Goal: Task Accomplishment & Management: Use online tool/utility

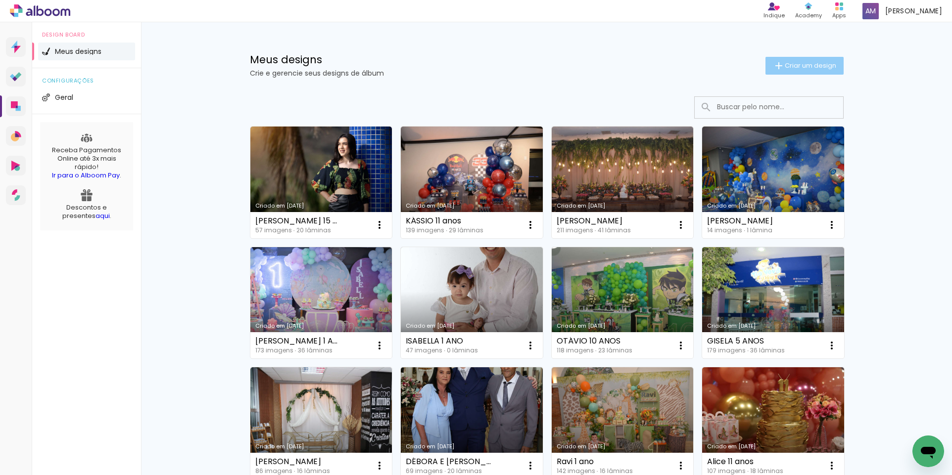
click at [803, 66] on span "Criar um design" at bounding box center [809, 65] width 51 height 6
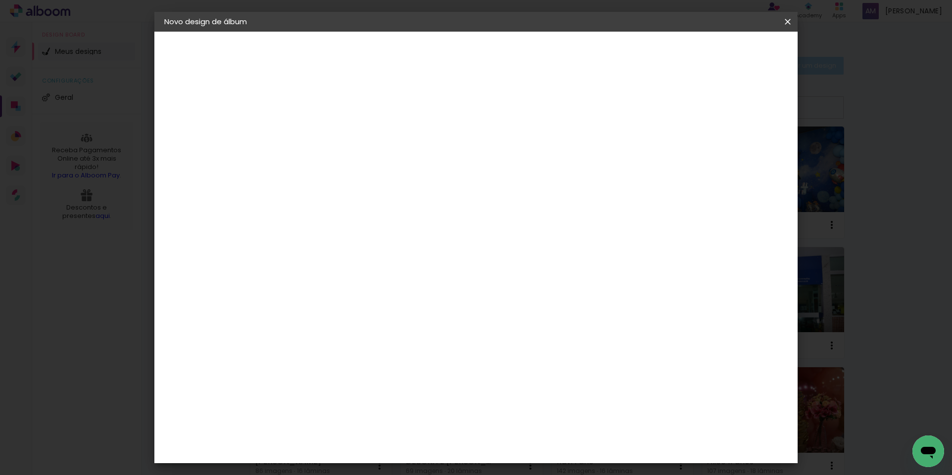
click at [803, 66] on iron-overlay-backdrop at bounding box center [476, 237] width 952 height 475
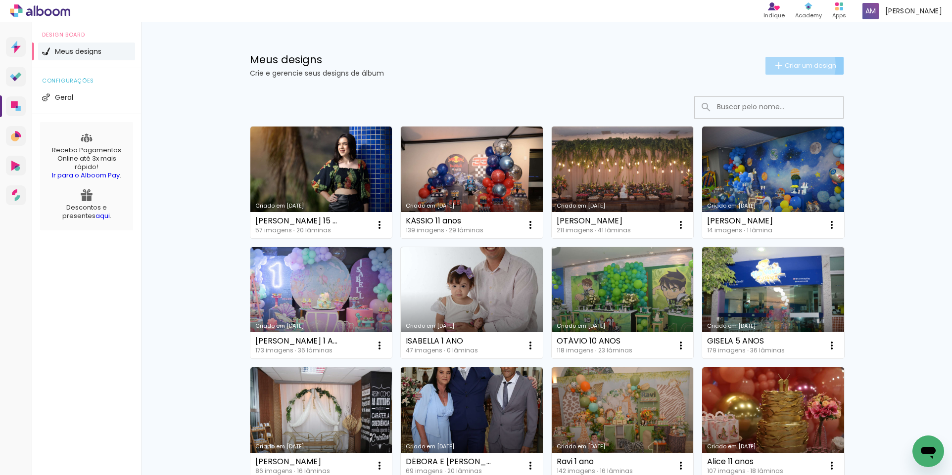
click at [790, 65] on span "Criar um design" at bounding box center [809, 65] width 51 height 6
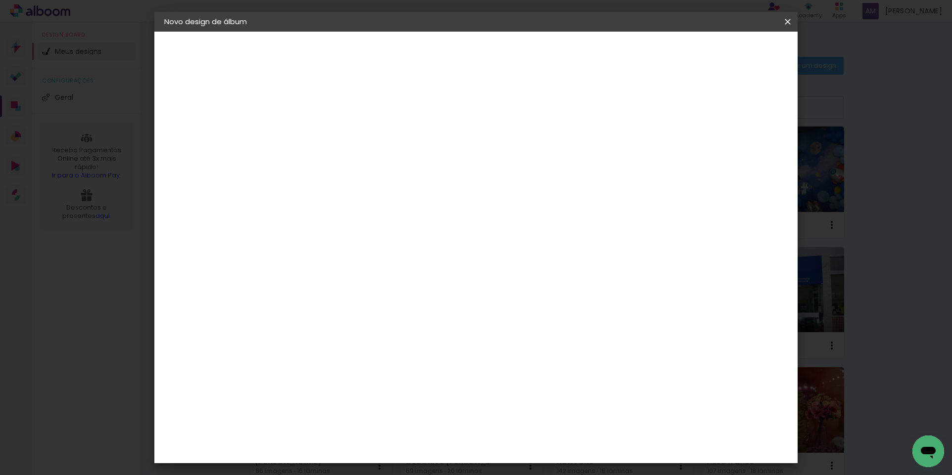
click at [326, 130] on input at bounding box center [326, 132] width 0 height 15
type input "[PERSON_NAME] -80 ANOS-"
type paper-input "[PERSON_NAME] -80 ANOS-"
click at [0, 0] on slot "Avançar" at bounding box center [0, 0] width 0 height 0
click at [433, 150] on iron-icon at bounding box center [427, 150] width 12 height 12
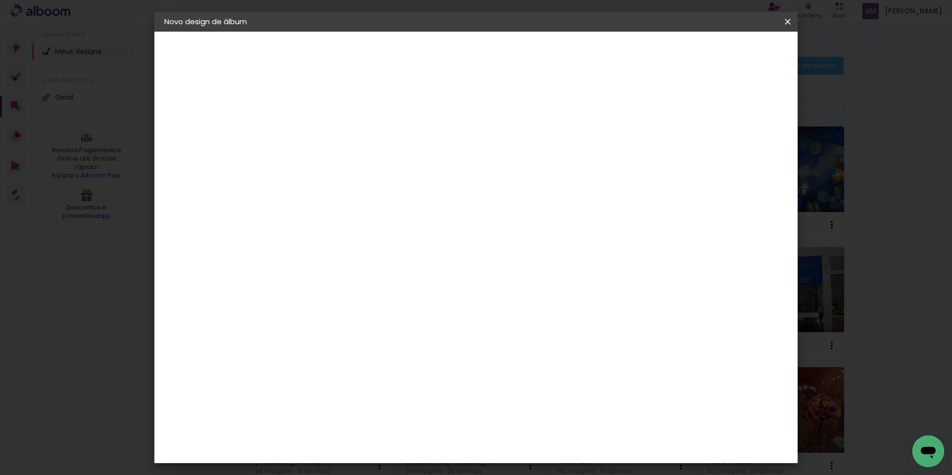
click at [0, 0] on slot "Avançar" at bounding box center [0, 0] width 0 height 0
click at [308, 279] on div "30" at bounding box center [301, 280] width 38 height 15
click at [0, 0] on slot "Voltar" at bounding box center [0, 0] width 0 height 0
click at [324, 347] on div "Indimagem" at bounding box center [341, 351] width 44 height 8
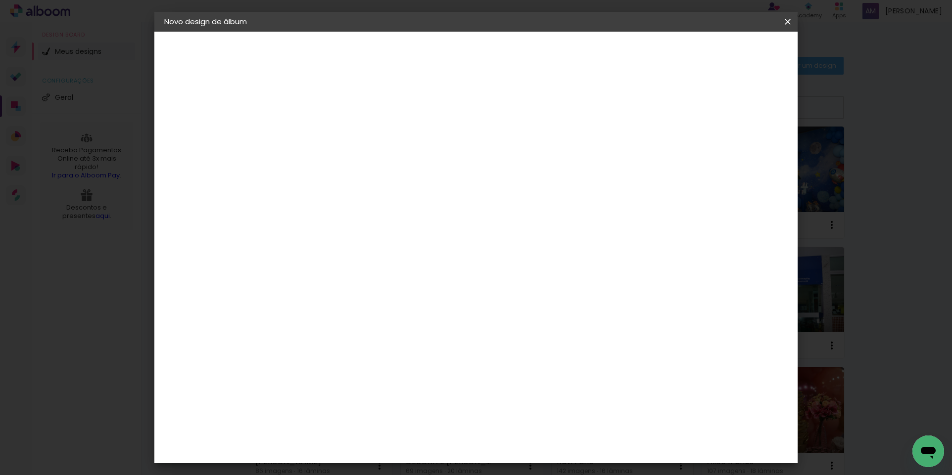
click at [0, 0] on slot "Avançar" at bounding box center [0, 0] width 0 height 0
click at [360, 195] on label "Tamanho" at bounding box center [340, 199] width 37 height 8
click at [380, 209] on div "Escolha o tamanho" at bounding box center [350, 226] width 57 height 46
click at [380, 212] on div "Escolha o tamanho" at bounding box center [350, 226] width 57 height 46
click at [376, 166] on iron-icon at bounding box center [370, 172] width 12 height 12
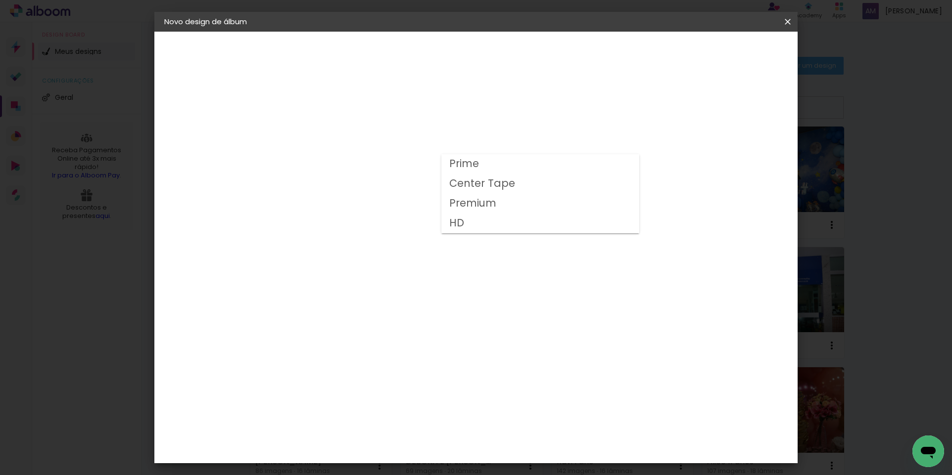
click at [628, 166] on paper-item "Prime" at bounding box center [540, 164] width 198 height 20
type input "Prime"
click at [0, 0] on slot "Voltar" at bounding box center [0, 0] width 0 height 0
click at [328, 371] on div "Inove" at bounding box center [329, 375] width 21 height 8
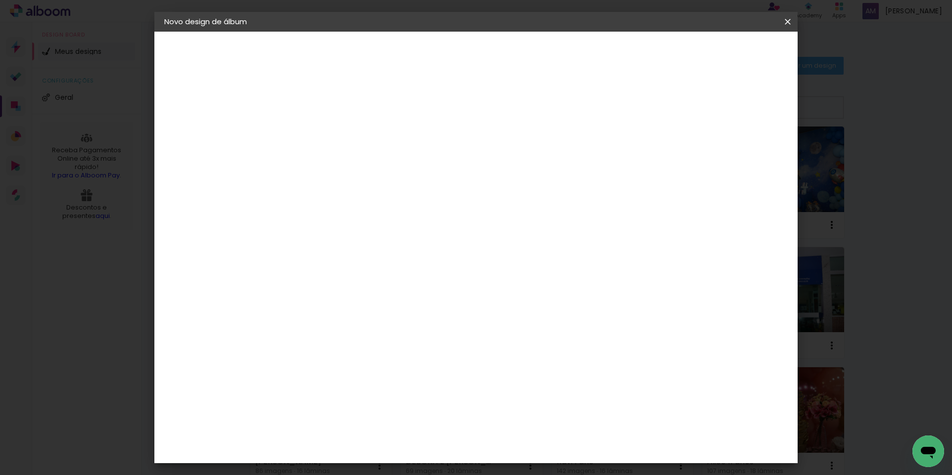
click at [0, 0] on slot "Avançar" at bounding box center [0, 0] width 0 height 0
click at [429, 136] on span "20 × 25 cm" at bounding box center [411, 138] width 37 height 20
click at [0, 0] on slot "Avançar" at bounding box center [0, 0] width 0 height 0
click at [670, 107] on div at bounding box center [665, 106] width 9 height 9
type paper-checkbox "on"
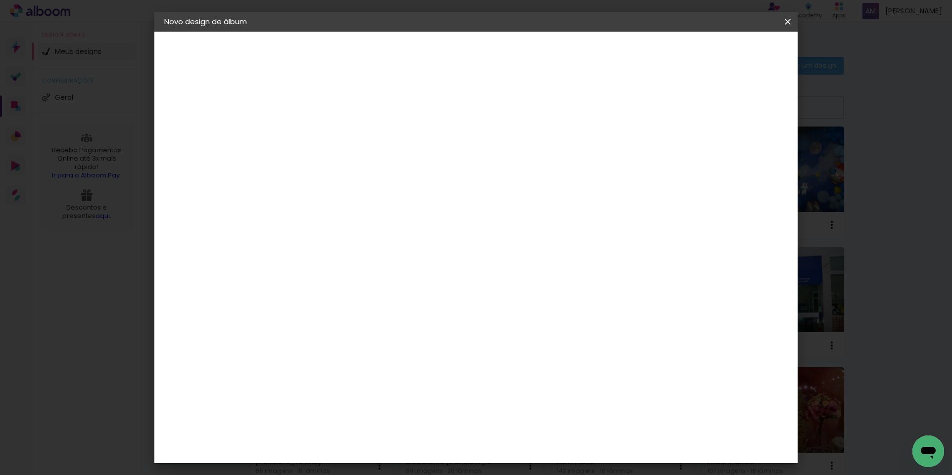
click at [725, 53] on span "Iniciar design" at bounding box center [702, 52] width 45 height 7
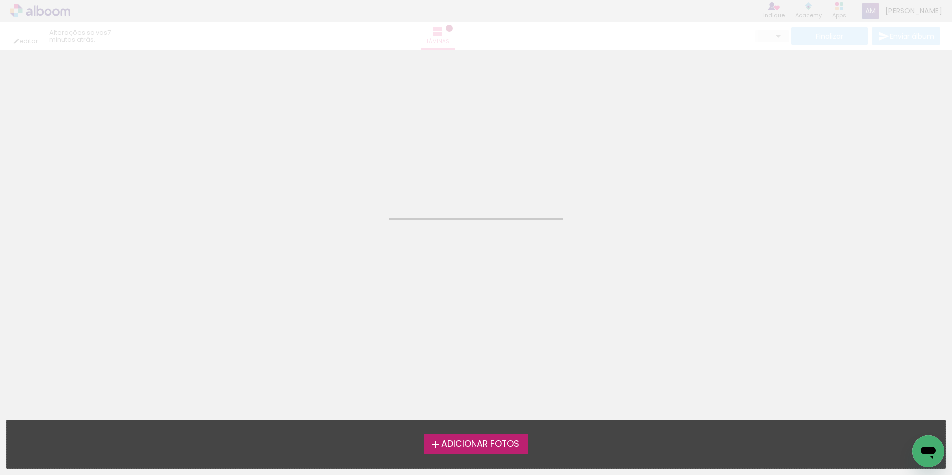
click at [472, 449] on span "Adicionar Fotos" at bounding box center [480, 444] width 78 height 9
click at [0, 0] on input "file" at bounding box center [0, 0] width 0 height 0
click at [472, 449] on span "Adicionar Fotos" at bounding box center [480, 444] width 78 height 9
click at [0, 0] on input "file" at bounding box center [0, 0] width 0 height 0
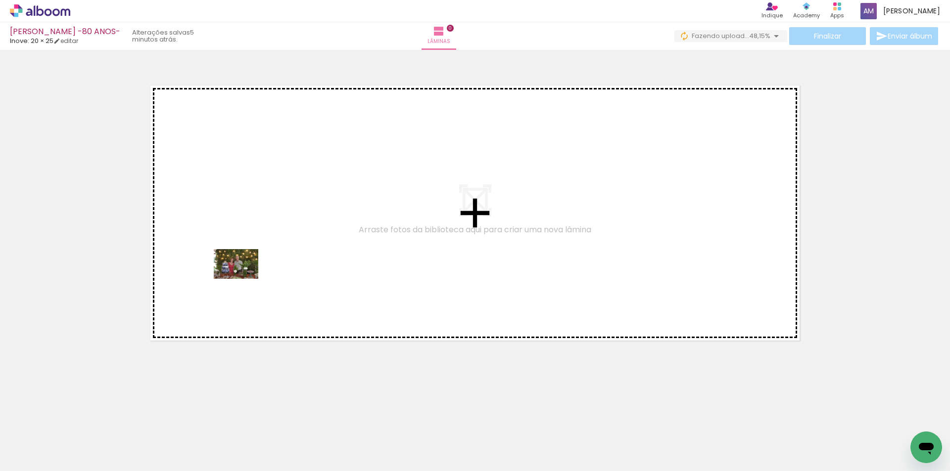
drag, startPoint x: 214, startPoint y: 442, endPoint x: 243, endPoint y: 279, distance: 165.9
click at [243, 279] on quentale-workspace at bounding box center [475, 235] width 950 height 471
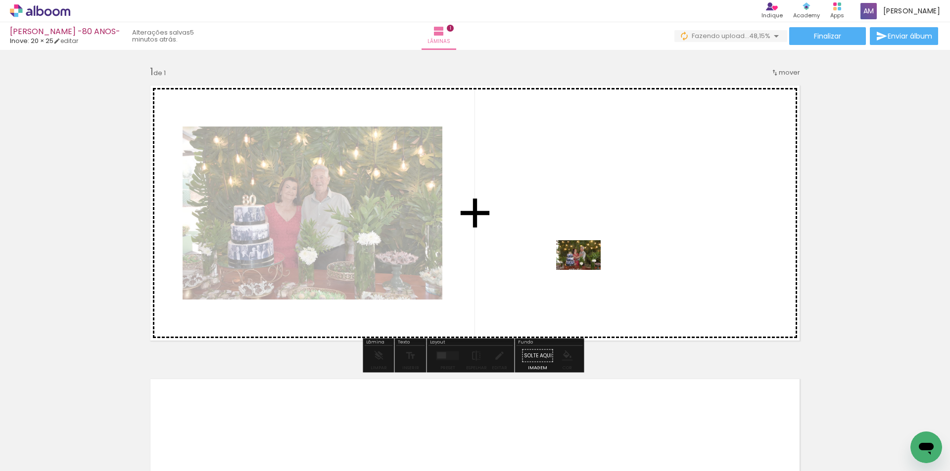
drag, startPoint x: 274, startPoint y: 442, endPoint x: 586, endPoint y: 270, distance: 355.3
click at [586, 270] on quentale-workspace at bounding box center [475, 235] width 950 height 471
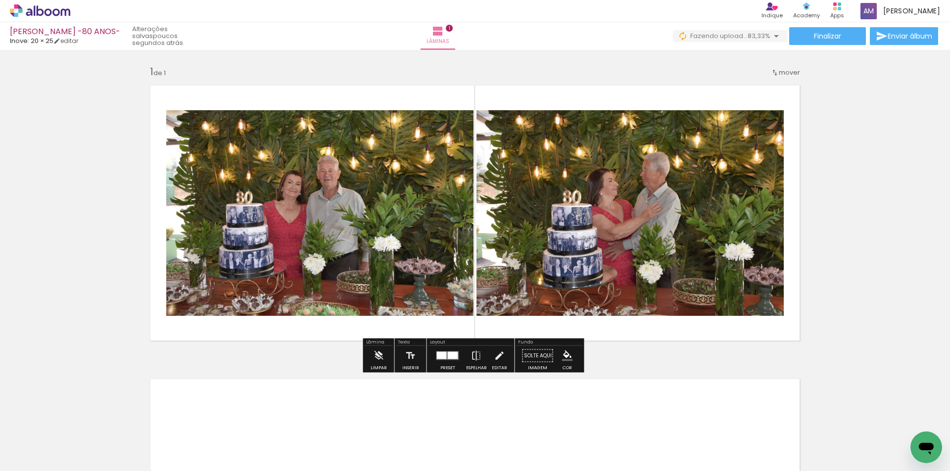
click at [437, 357] on div at bounding box center [442, 355] width 10 height 7
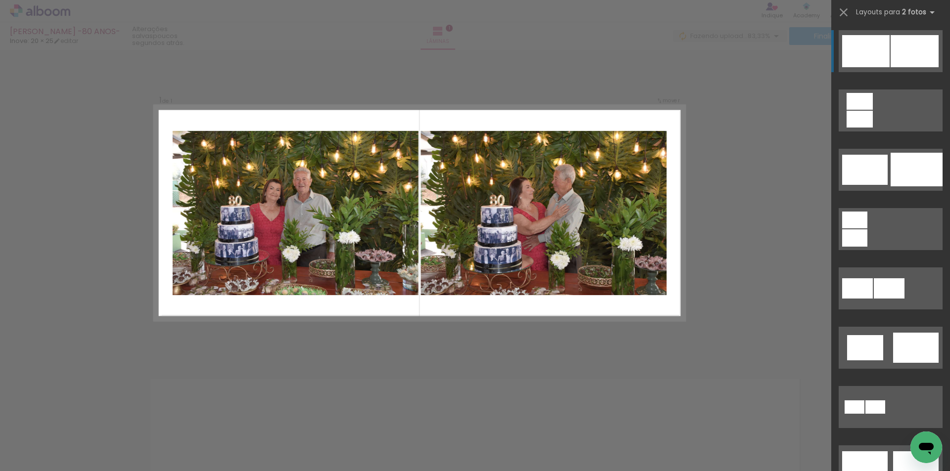
click at [940, 175] on div at bounding box center [890, 170] width 119 height 59
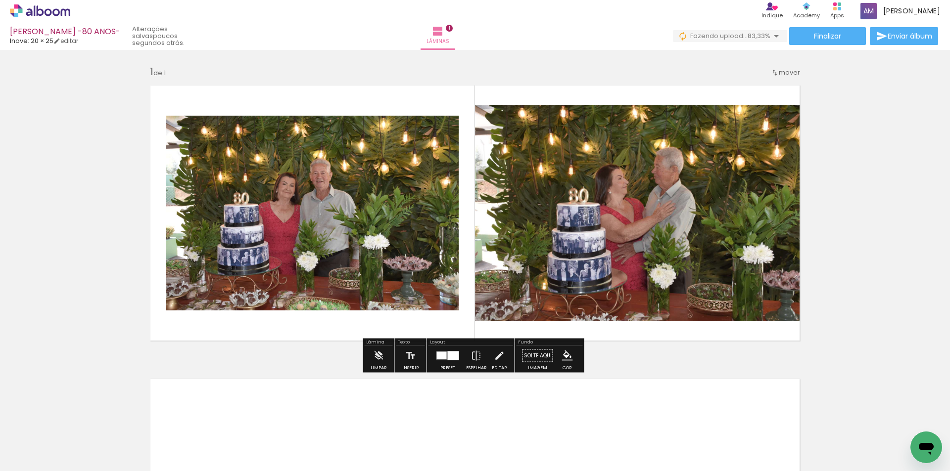
click at [437, 352] on div at bounding box center [442, 355] width 10 height 7
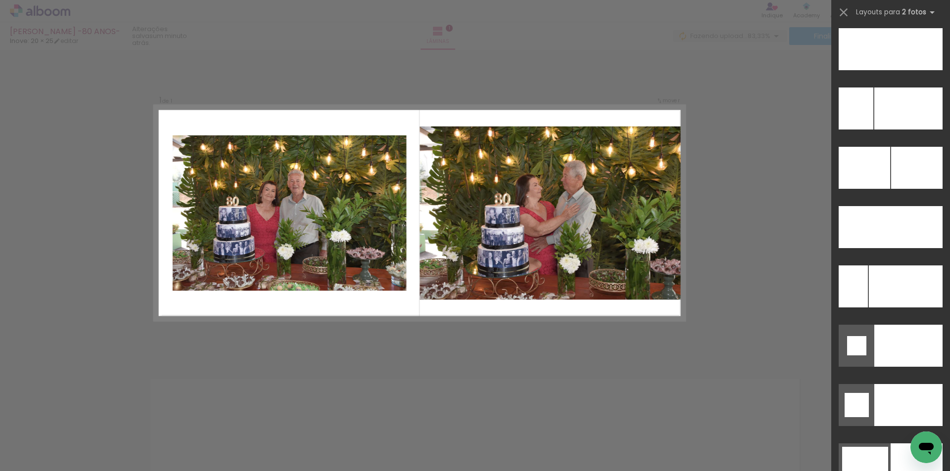
scroll to position [4342, 0]
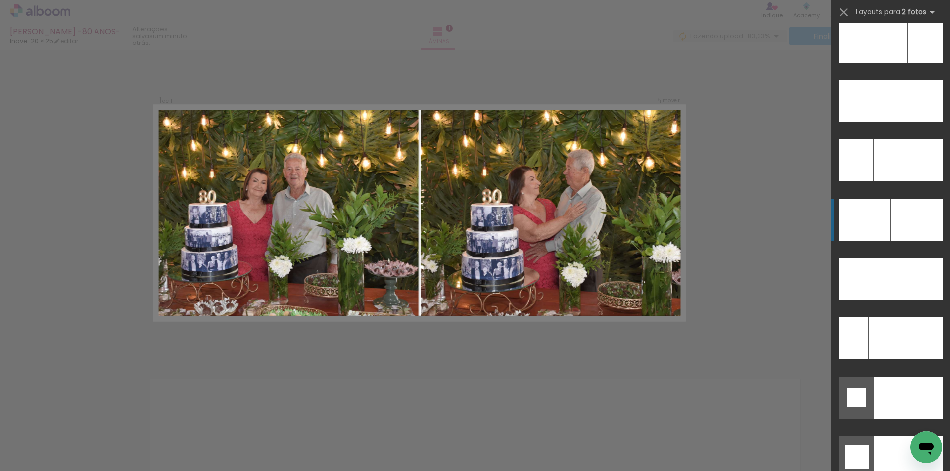
click at [876, 227] on div at bounding box center [863, 220] width 51 height 42
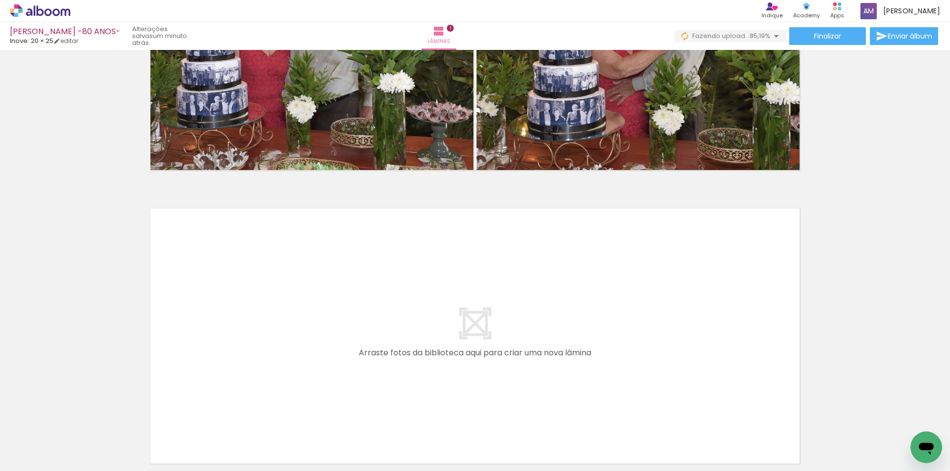
scroll to position [171, 0]
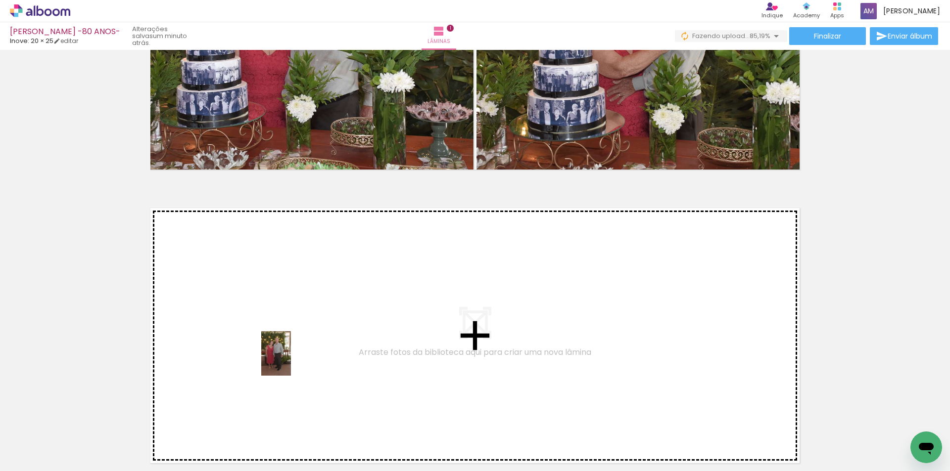
drag, startPoint x: 320, startPoint y: 448, endPoint x: 291, endPoint y: 361, distance: 91.5
click at [291, 361] on quentale-workspace at bounding box center [475, 235] width 950 height 471
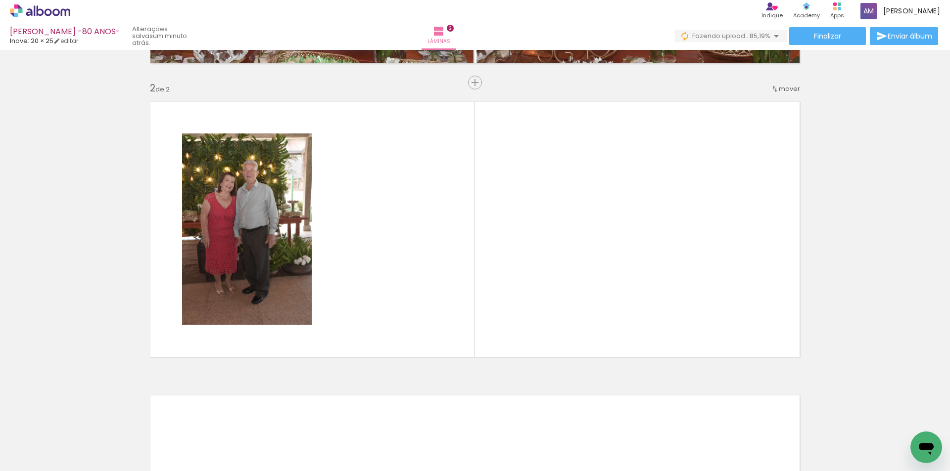
scroll to position [0, 675]
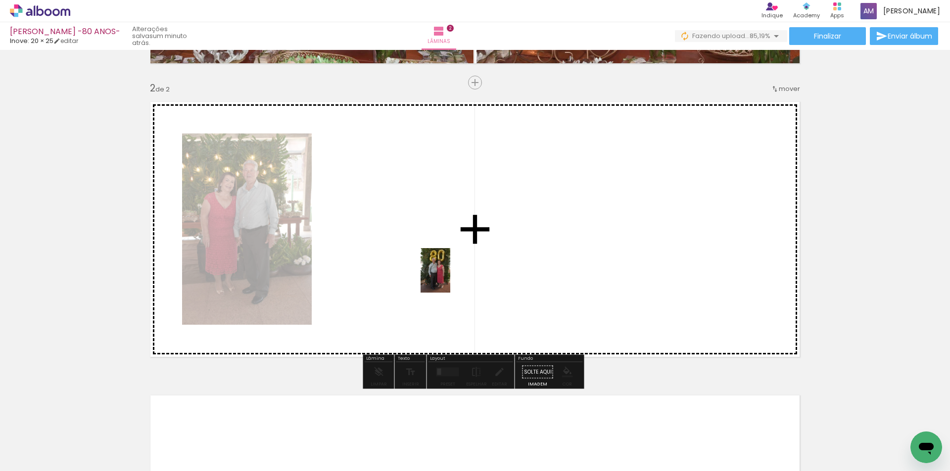
drag, startPoint x: 595, startPoint y: 442, endPoint x: 450, endPoint y: 278, distance: 219.0
click at [450, 278] on quentale-workspace at bounding box center [475, 235] width 950 height 471
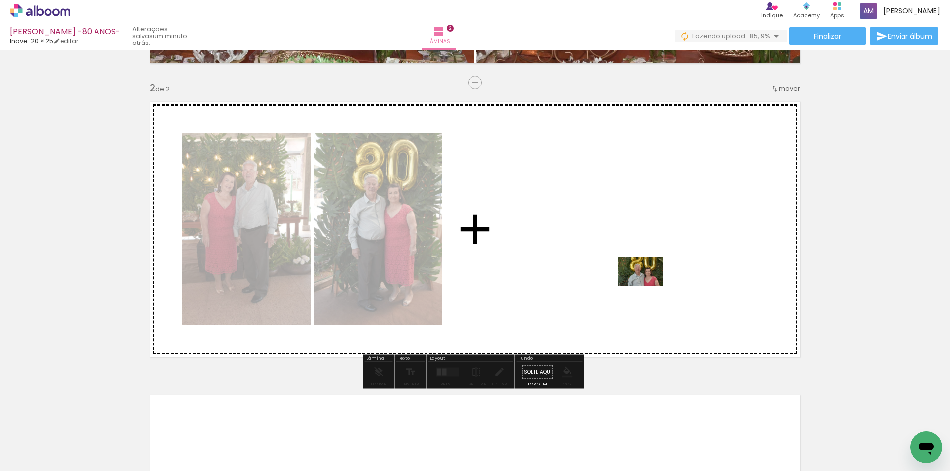
drag, startPoint x: 647, startPoint y: 452, endPoint x: 648, endPoint y: 283, distance: 168.6
click at [648, 283] on quentale-workspace at bounding box center [475, 235] width 950 height 471
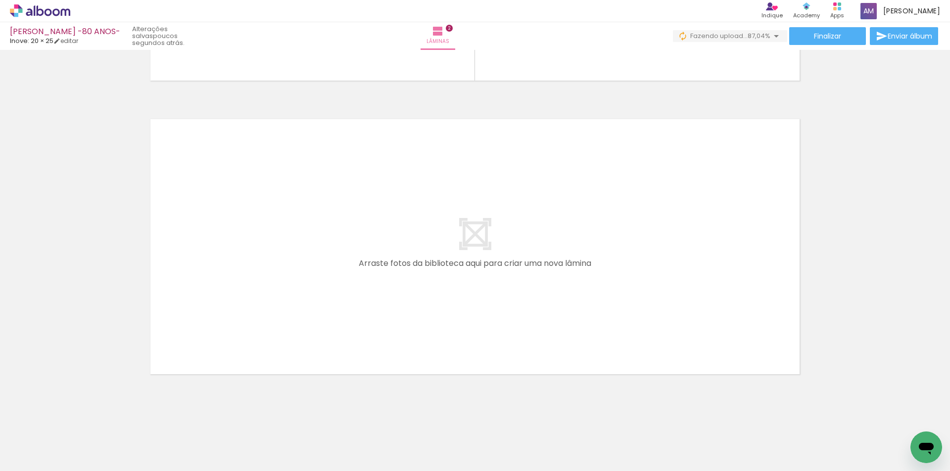
scroll to position [0, 0]
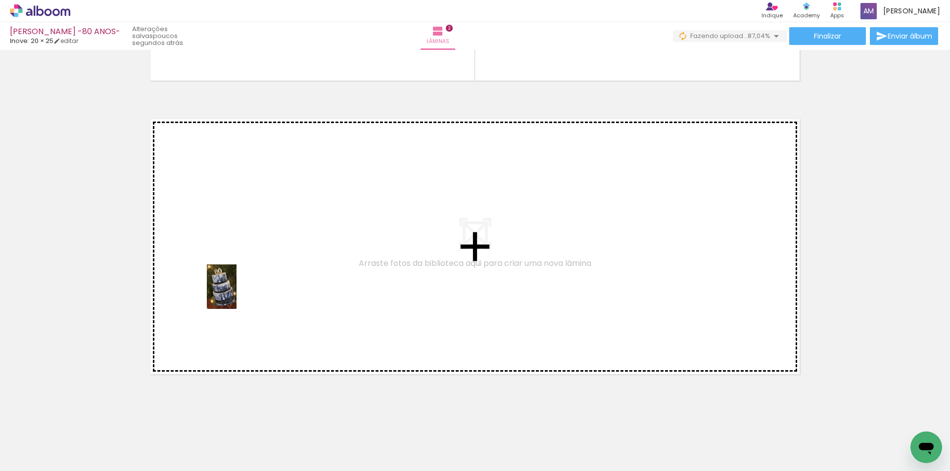
drag, startPoint x: 99, startPoint y: 449, endPoint x: 236, endPoint y: 294, distance: 206.3
click at [236, 294] on quentale-workspace at bounding box center [475, 235] width 950 height 471
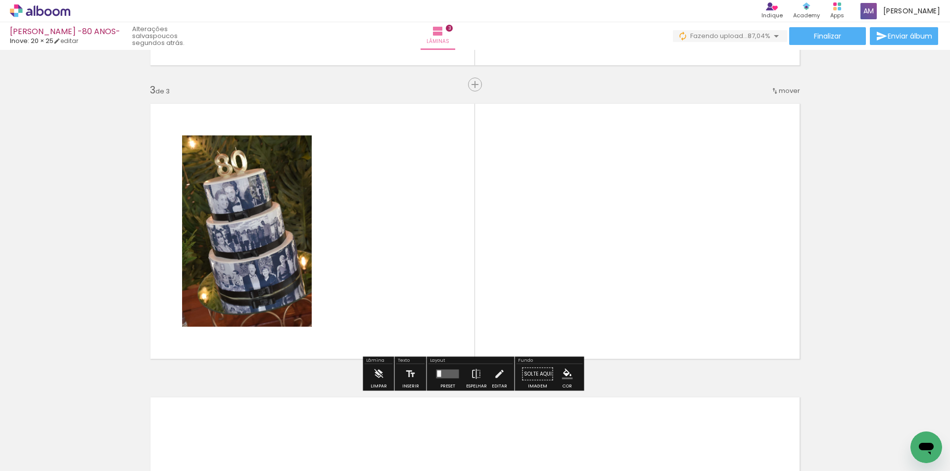
scroll to position [571, 0]
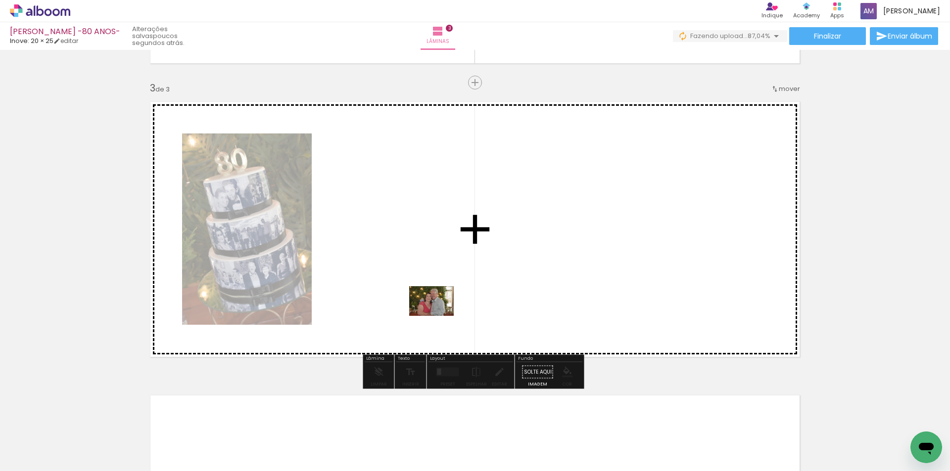
drag, startPoint x: 376, startPoint y: 446, endPoint x: 439, endPoint y: 316, distance: 144.2
click at [439, 316] on quentale-workspace at bounding box center [475, 235] width 950 height 471
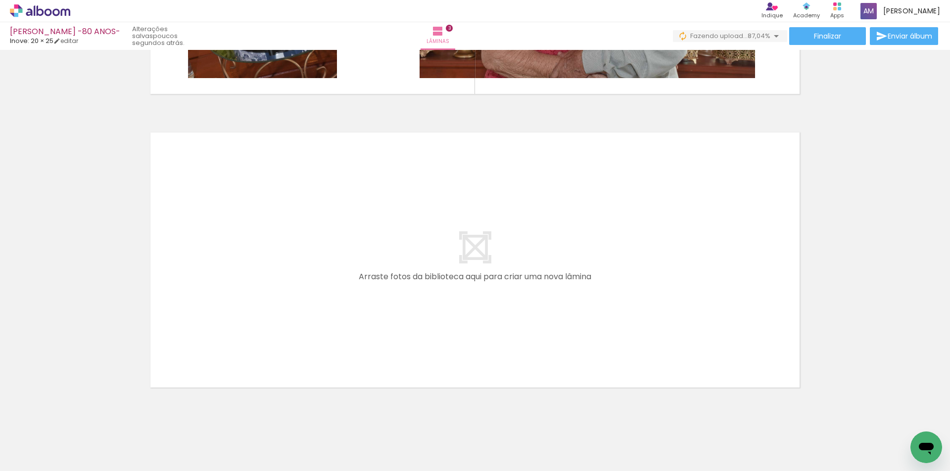
scroll to position [845, 0]
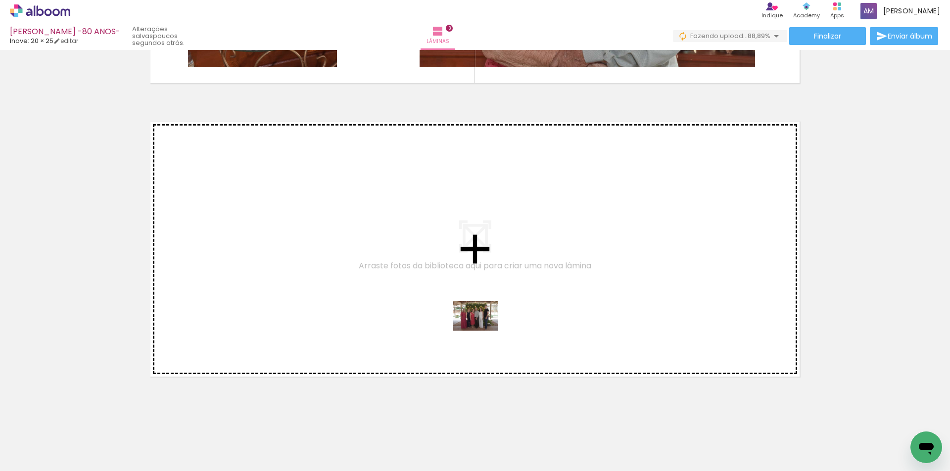
drag, startPoint x: 551, startPoint y: 450, endPoint x: 483, endPoint y: 331, distance: 136.9
click at [483, 331] on quentale-workspace at bounding box center [475, 235] width 950 height 471
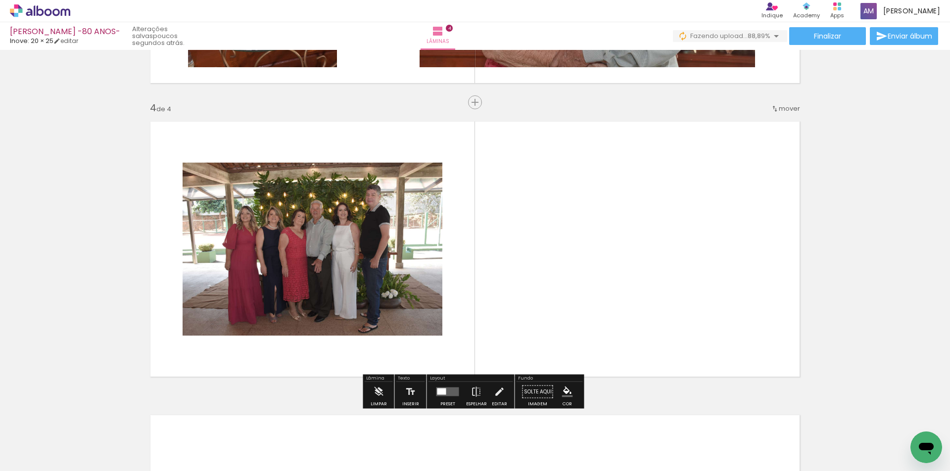
scroll to position [865, 0]
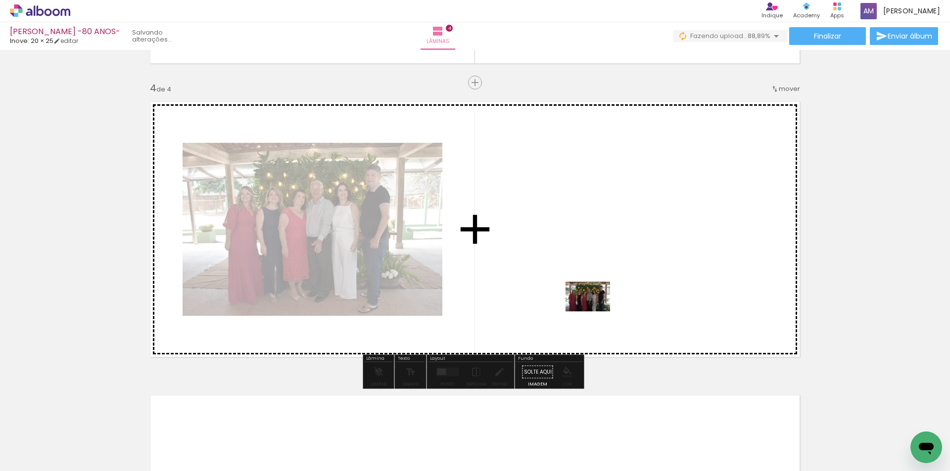
drag, startPoint x: 611, startPoint y: 446, endPoint x: 595, endPoint y: 312, distance: 135.0
click at [595, 312] on quentale-workspace at bounding box center [475, 235] width 950 height 471
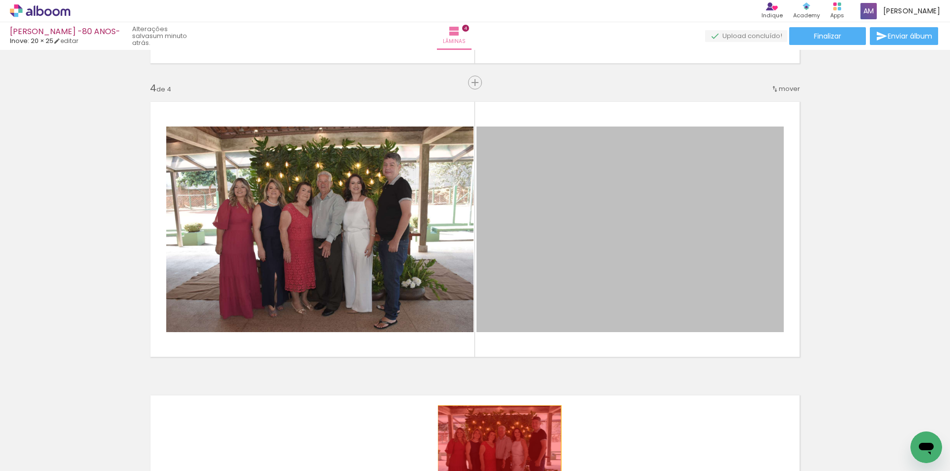
drag, startPoint x: 564, startPoint y: 267, endPoint x: 522, endPoint y: 446, distance: 183.8
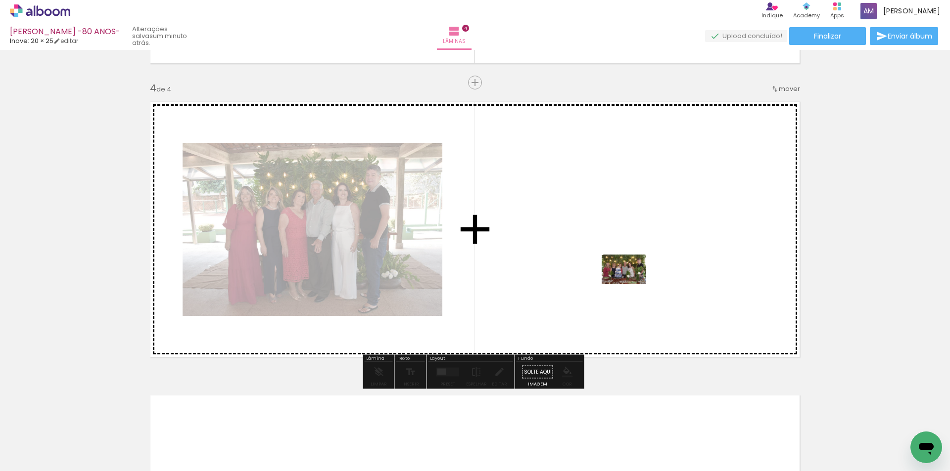
drag, startPoint x: 671, startPoint y: 453, endPoint x: 630, endPoint y: 277, distance: 179.7
click at [630, 277] on quentale-workspace at bounding box center [475, 235] width 950 height 471
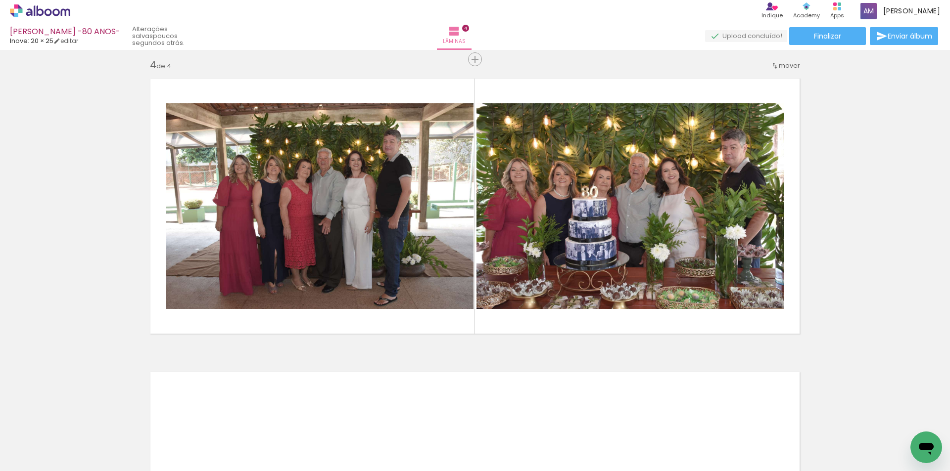
scroll to position [938, 0]
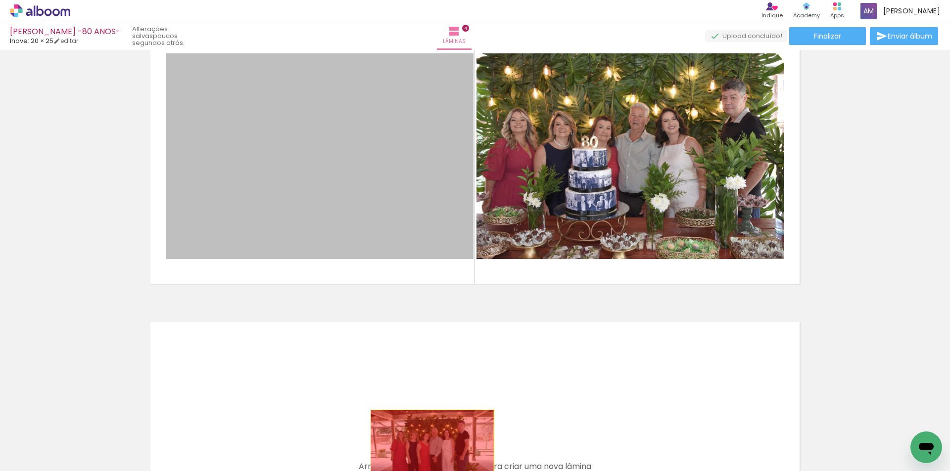
drag, startPoint x: 383, startPoint y: 204, endPoint x: 535, endPoint y: 372, distance: 226.2
click at [433, 448] on quentale-workspace at bounding box center [475, 235] width 950 height 471
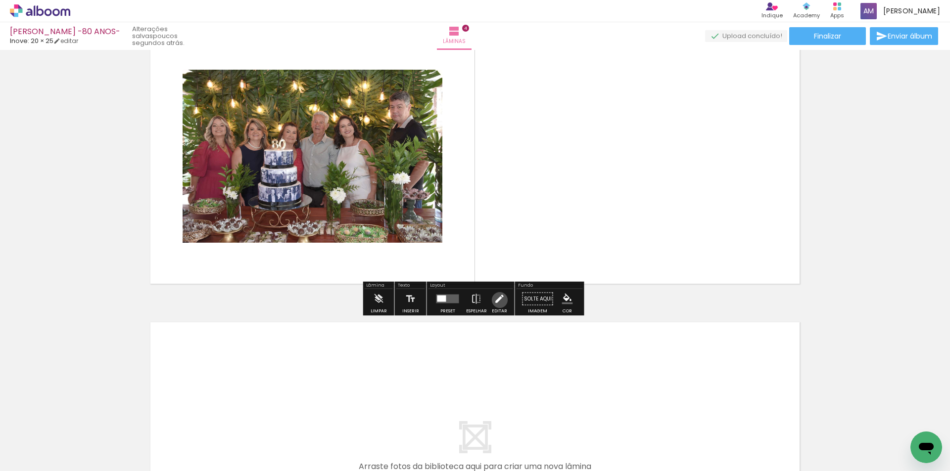
click at [496, 300] on iron-icon at bounding box center [499, 299] width 11 height 20
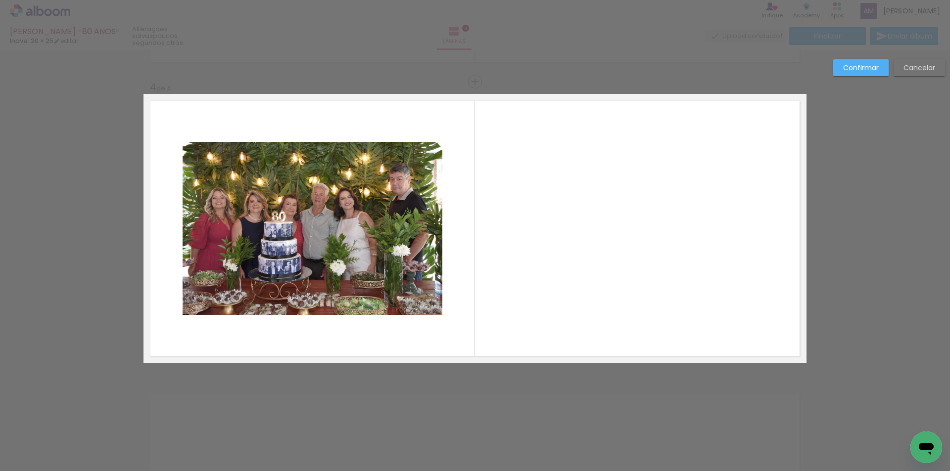
scroll to position [865, 0]
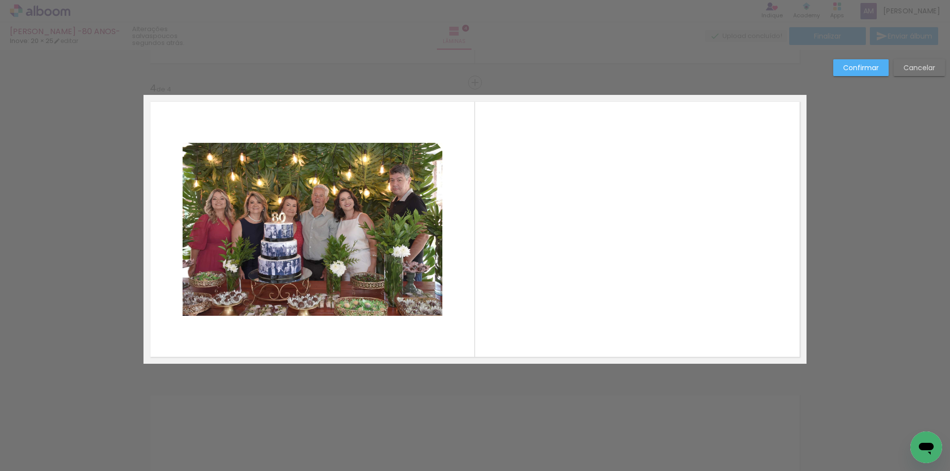
click at [404, 286] on quentale-photo at bounding box center [312, 229] width 260 height 173
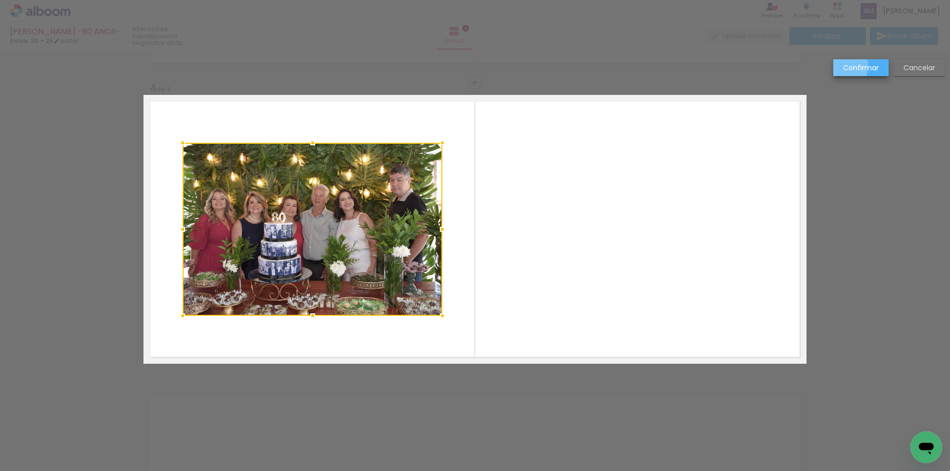
click at [0, 0] on slot "Confirmar" at bounding box center [0, 0] width 0 height 0
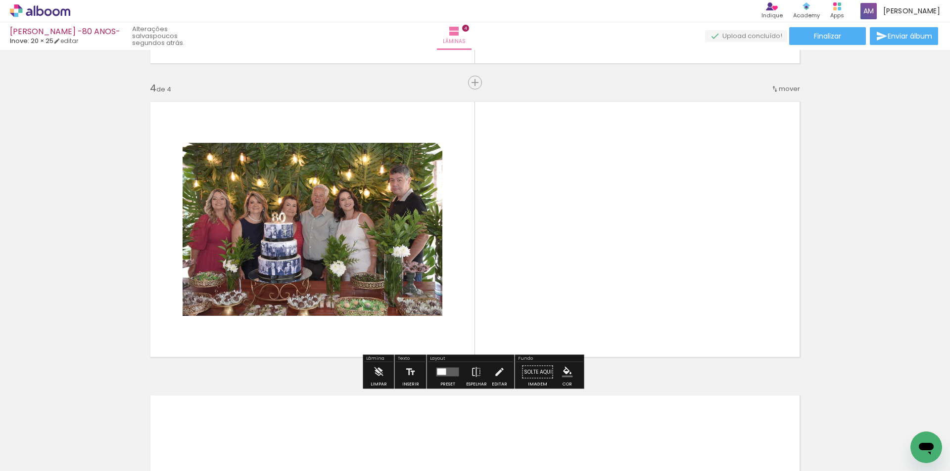
click at [437, 373] on div at bounding box center [441, 372] width 9 height 6
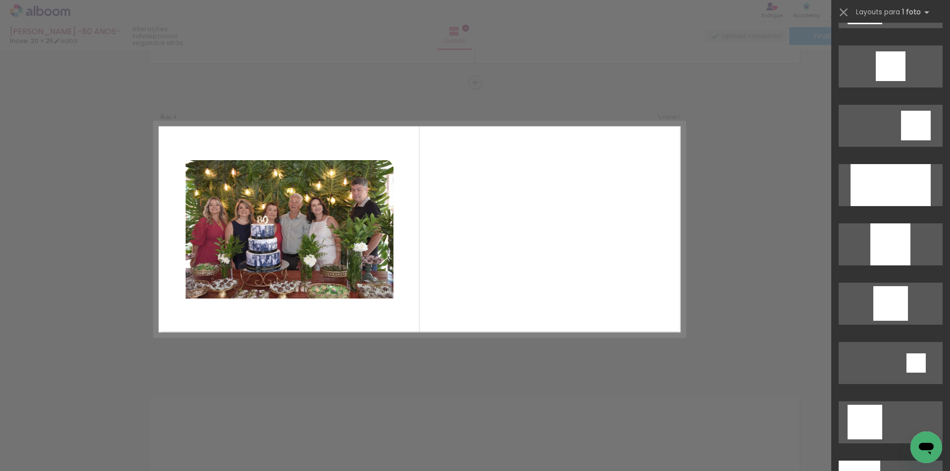
scroll to position [820, 0]
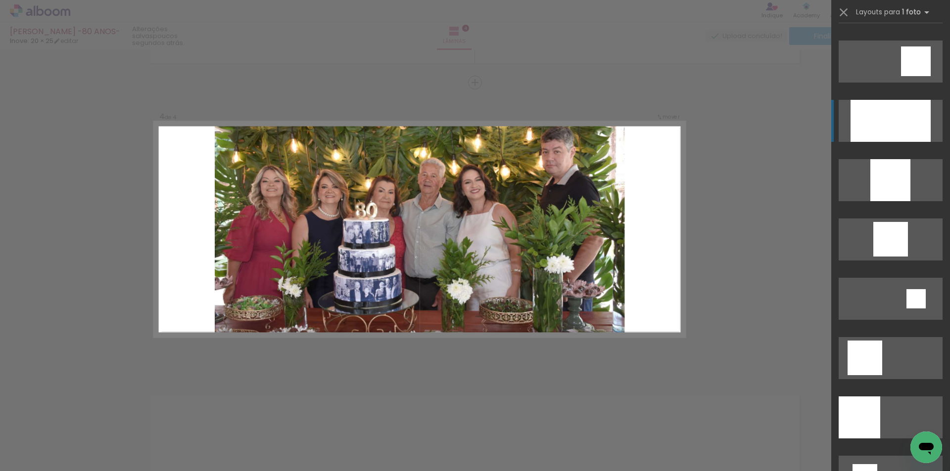
click at [886, 125] on div at bounding box center [890, 121] width 80 height 42
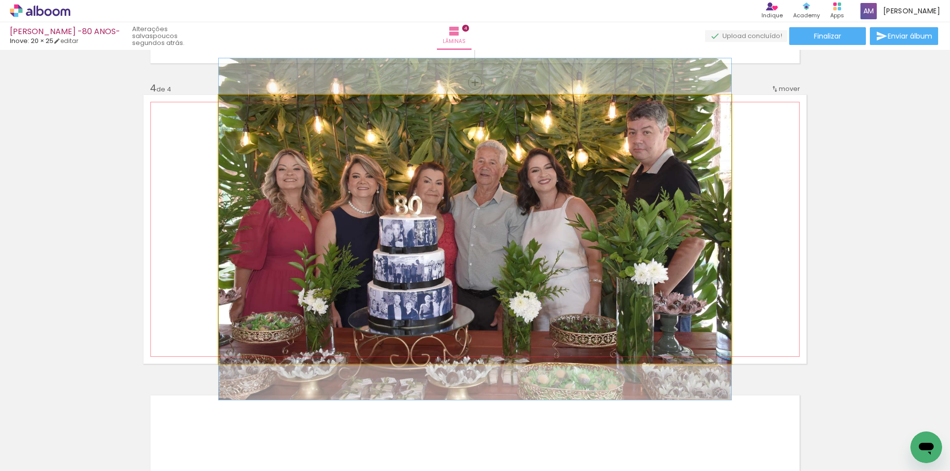
click at [470, 311] on quentale-photo at bounding box center [475, 229] width 512 height 269
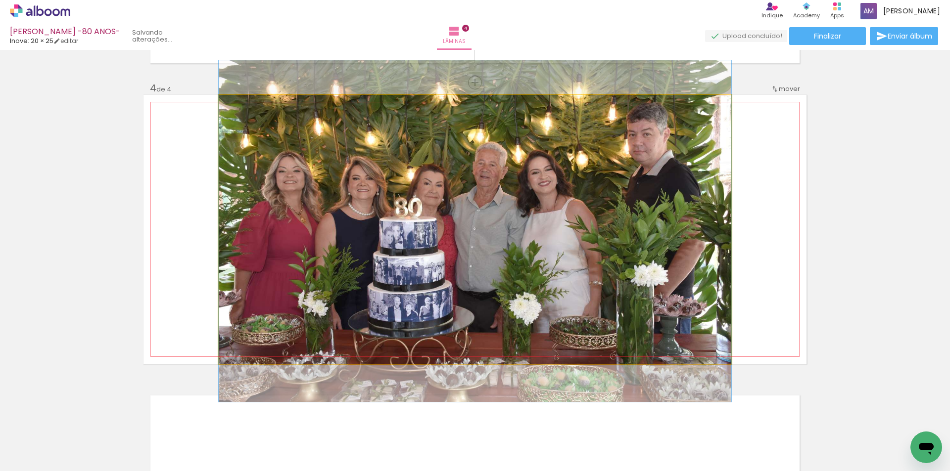
drag, startPoint x: 685, startPoint y: 278, endPoint x: 691, endPoint y: 280, distance: 6.3
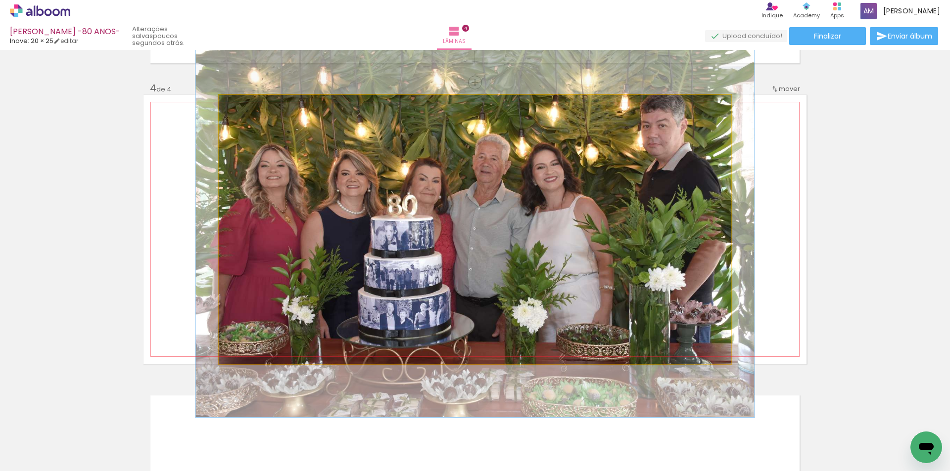
type paper-slider "109"
click at [244, 109] on div at bounding box center [245, 105] width 16 height 16
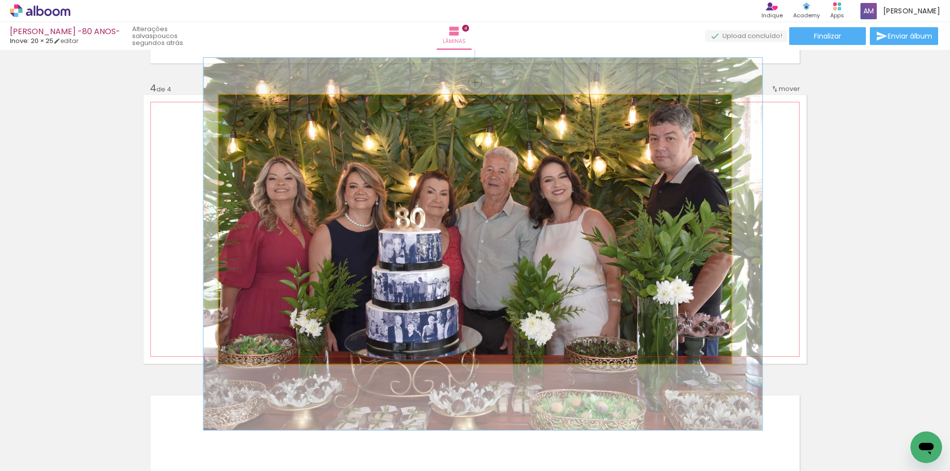
drag, startPoint x: 513, startPoint y: 265, endPoint x: 521, endPoint y: 278, distance: 15.1
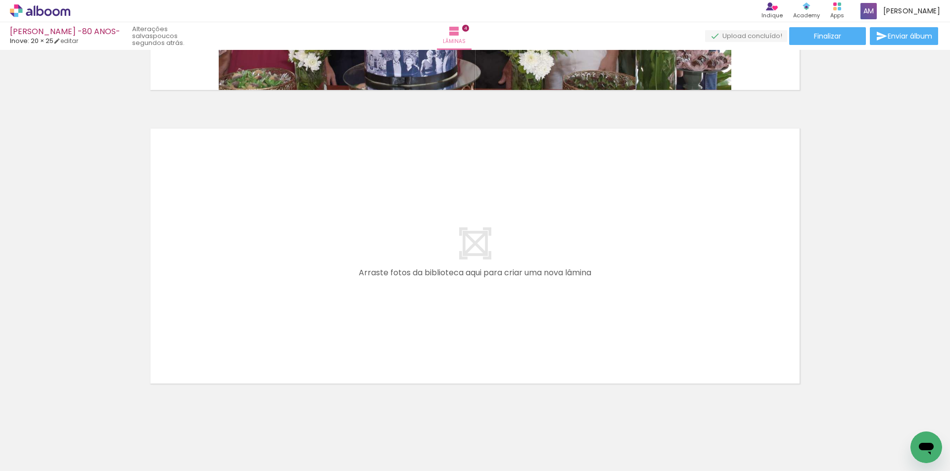
scroll to position [1148, 0]
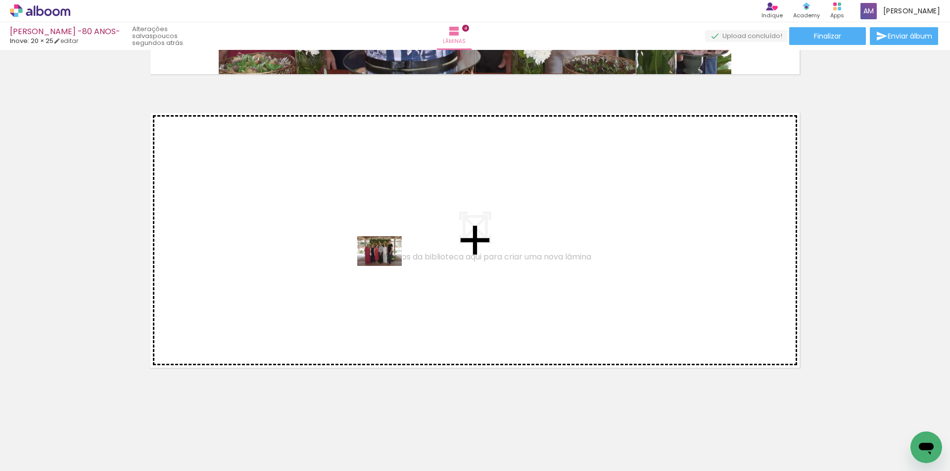
drag, startPoint x: 550, startPoint y: 450, endPoint x: 387, endPoint y: 266, distance: 245.9
click at [387, 266] on quentale-workspace at bounding box center [475, 235] width 950 height 471
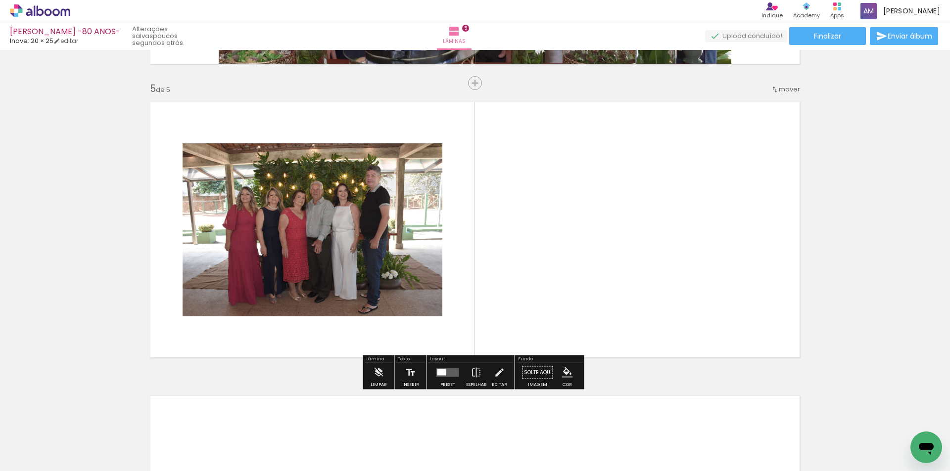
scroll to position [1159, 0]
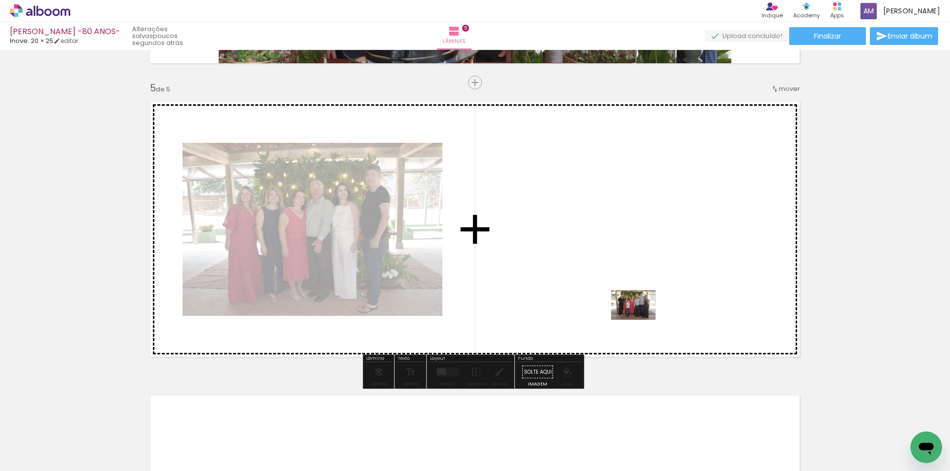
drag, startPoint x: 717, startPoint y: 442, endPoint x: 640, endPoint y: 316, distance: 147.2
click at [640, 316] on quentale-workspace at bounding box center [475, 235] width 950 height 471
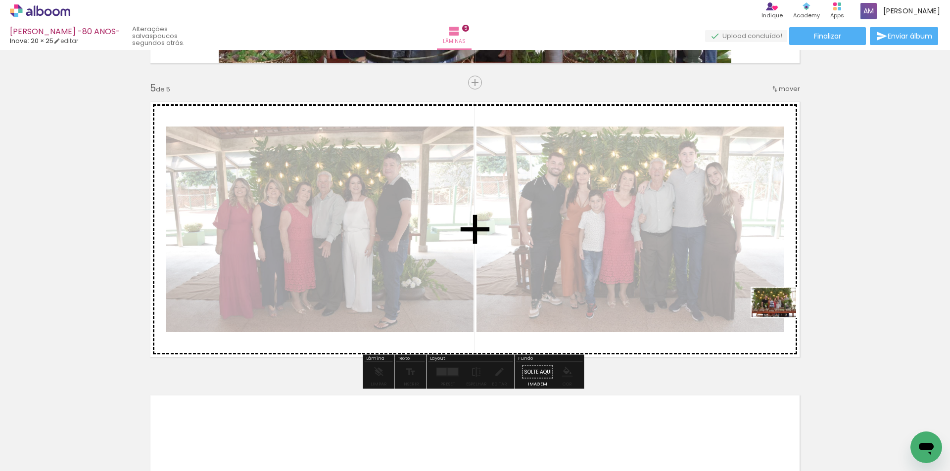
drag, startPoint x: 766, startPoint y: 442, endPoint x: 781, endPoint y: 317, distance: 125.1
click at [781, 317] on quentale-workspace at bounding box center [475, 235] width 950 height 471
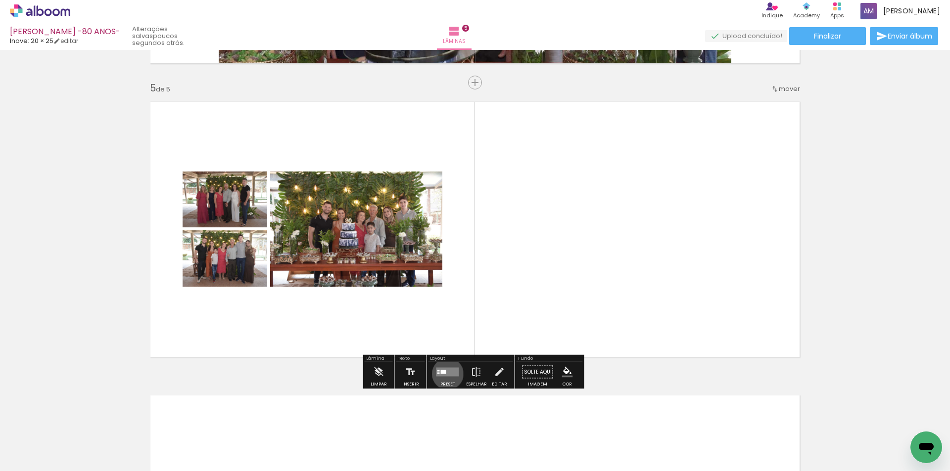
click at [444, 374] on quentale-layouter at bounding box center [447, 372] width 23 height 9
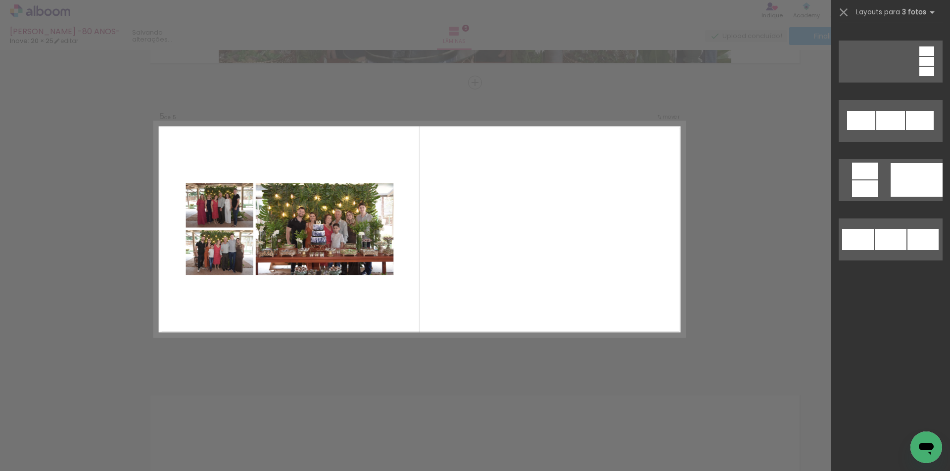
scroll to position [0, 0]
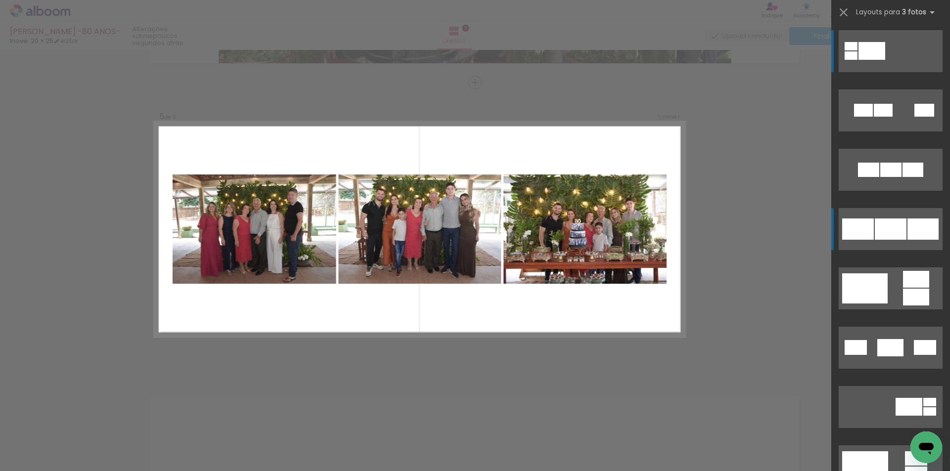
click at [847, 234] on div at bounding box center [858, 229] width 32 height 21
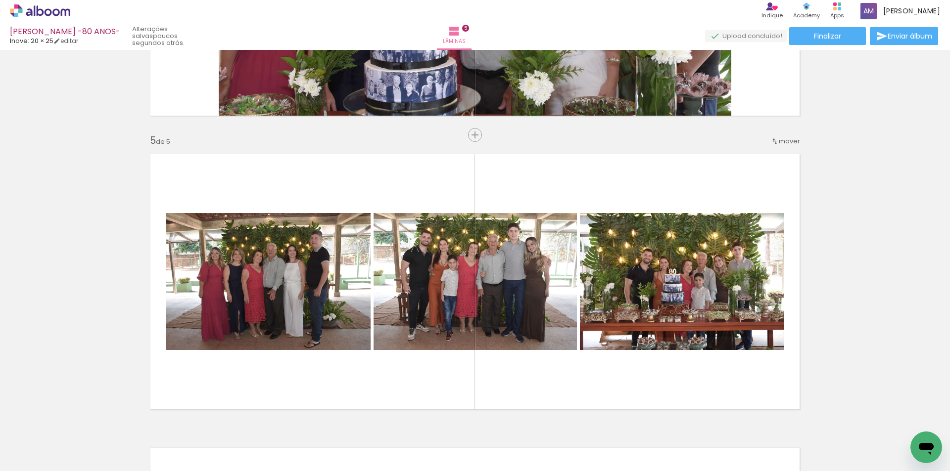
scroll to position [1102, 0]
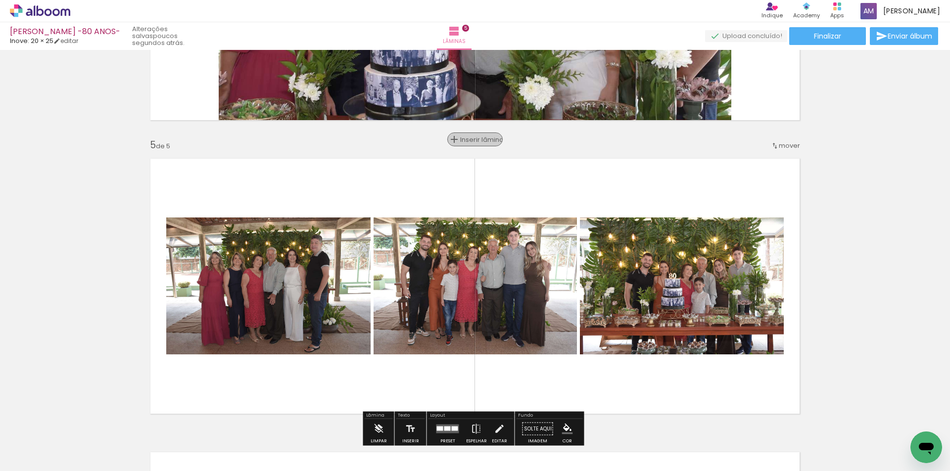
click at [475, 141] on span "Inserir lâmina" at bounding box center [479, 139] width 39 height 6
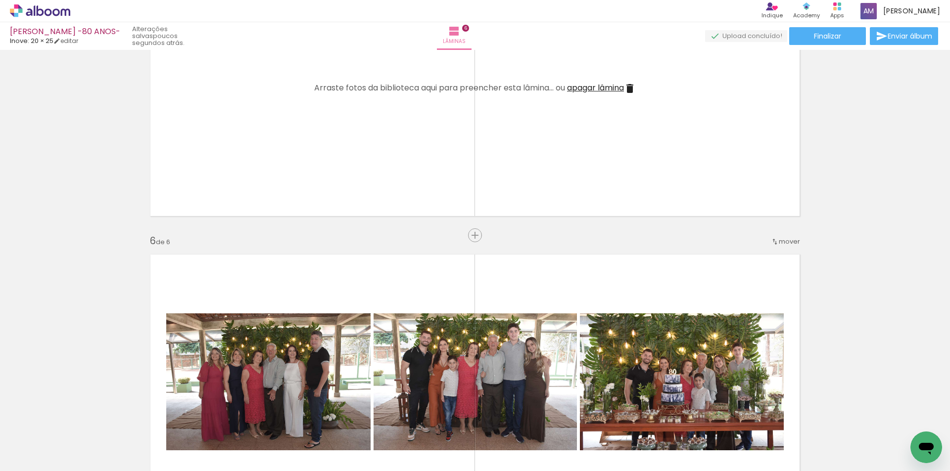
scroll to position [1308, 0]
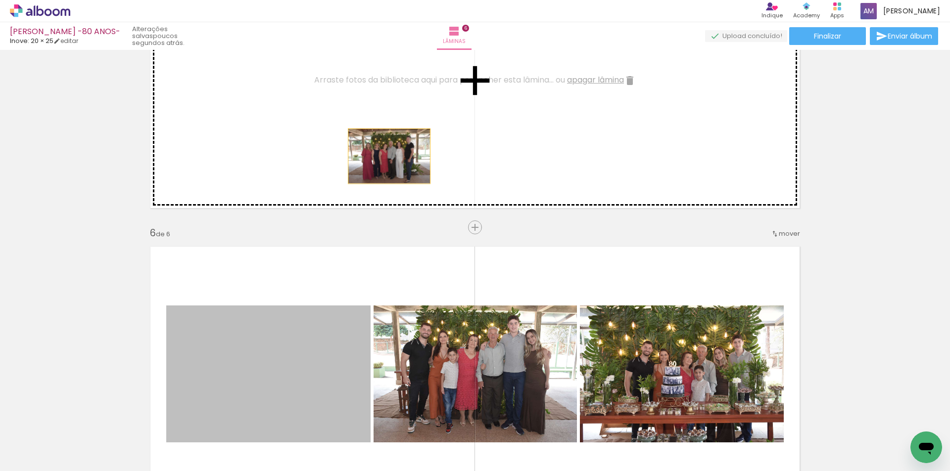
drag, startPoint x: 305, startPoint y: 372, endPoint x: 385, endPoint y: 156, distance: 230.0
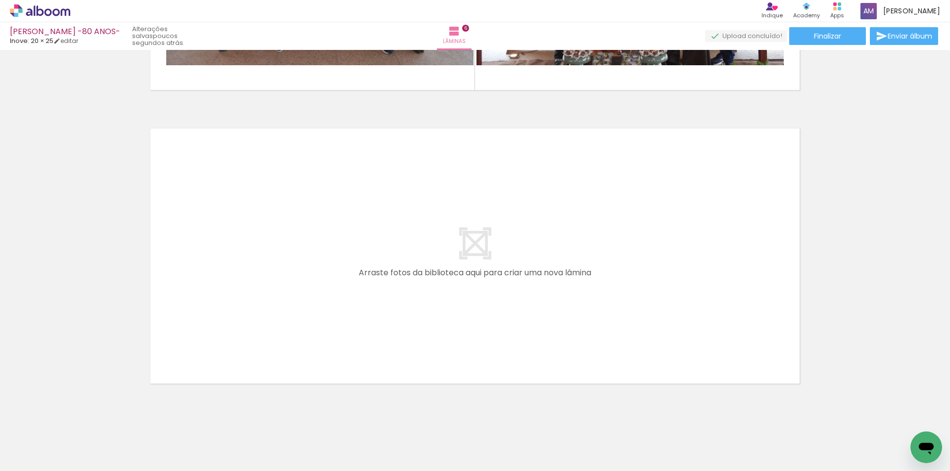
scroll to position [1735, 0]
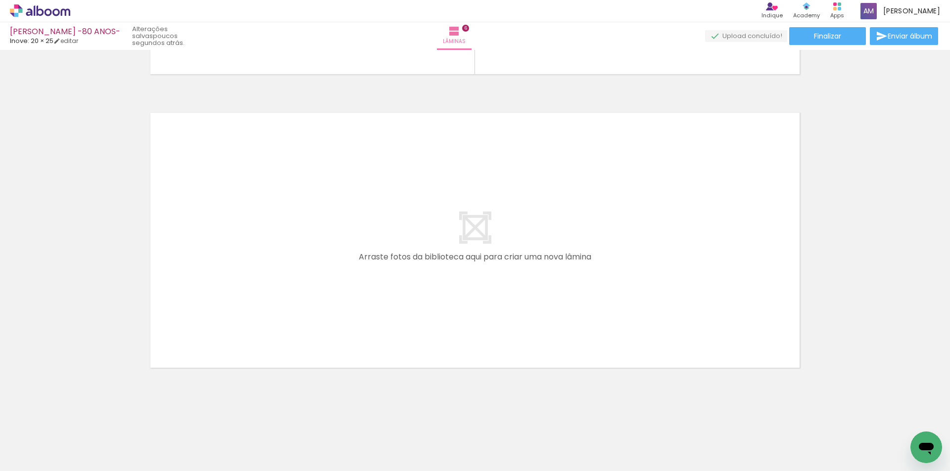
click at [157, 435] on div at bounding box center [154, 437] width 33 height 49
click at [136, 417] on iron-icon at bounding box center [133, 418] width 10 height 10
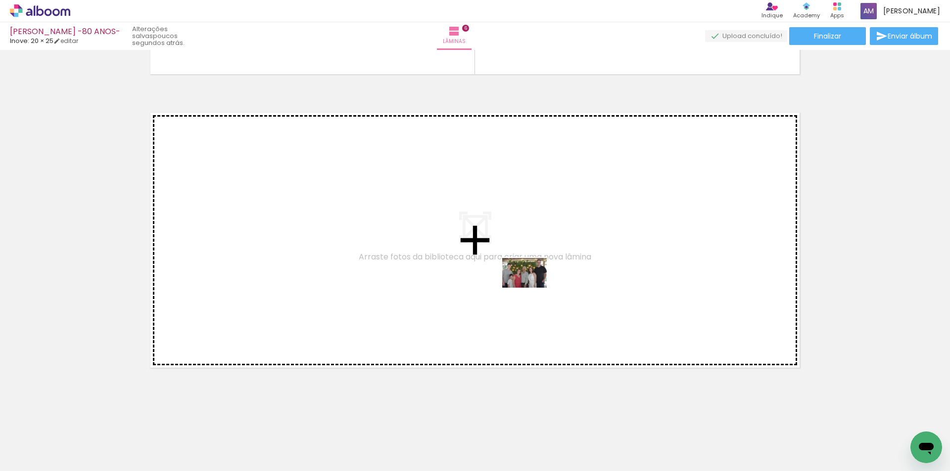
drag, startPoint x: 763, startPoint y: 446, endPoint x: 532, endPoint y: 288, distance: 280.1
click at [532, 288] on quentale-workspace at bounding box center [475, 235] width 950 height 471
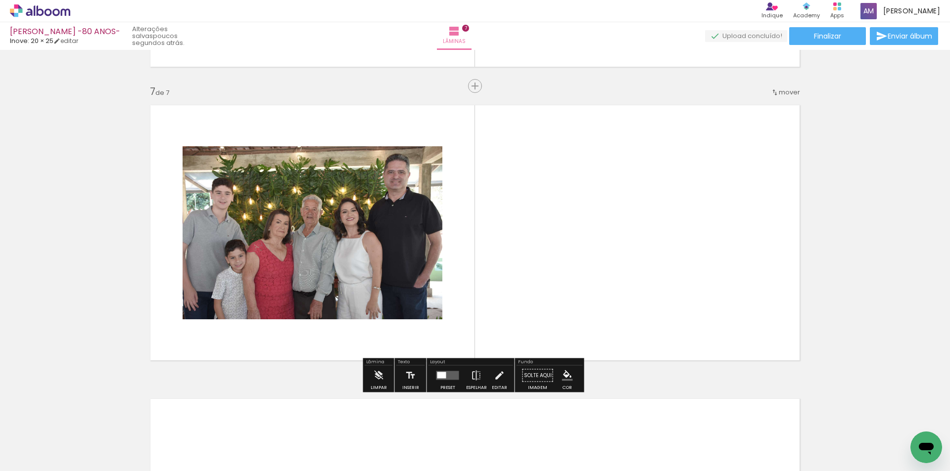
scroll to position [1746, 0]
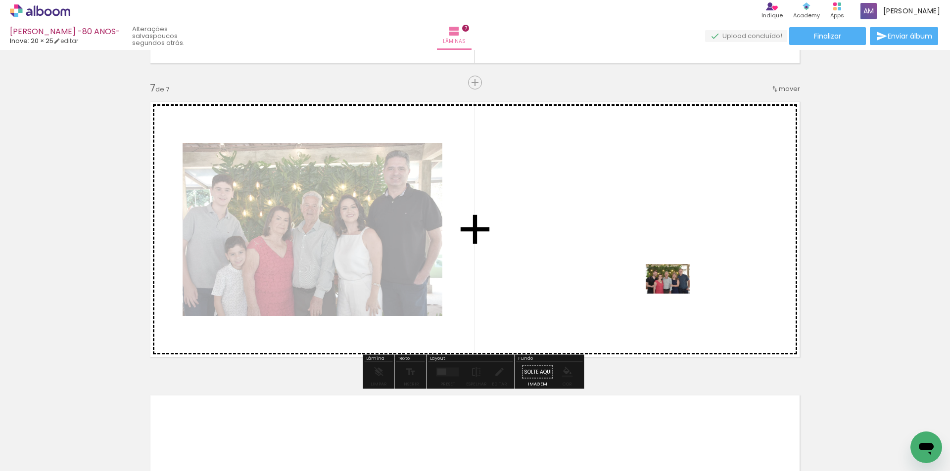
drag, startPoint x: 830, startPoint y: 450, endPoint x: 675, endPoint y: 294, distance: 220.0
click at [675, 294] on quentale-workspace at bounding box center [475, 235] width 950 height 471
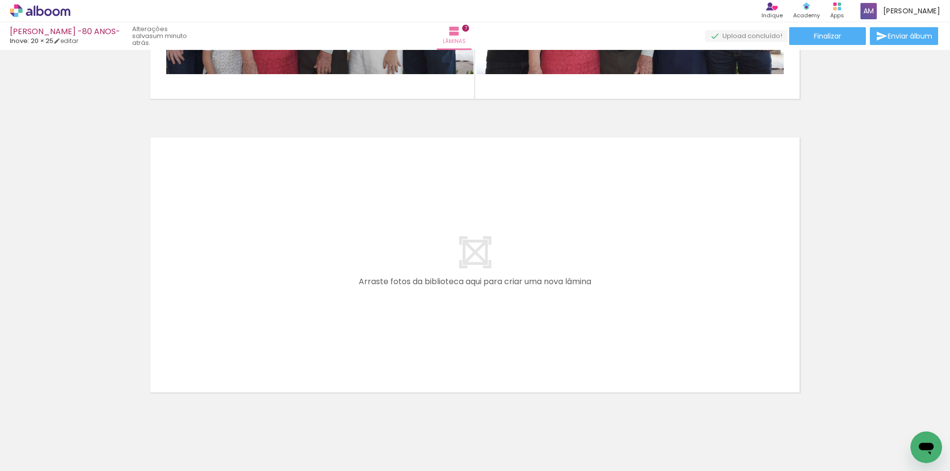
scroll to position [2029, 0]
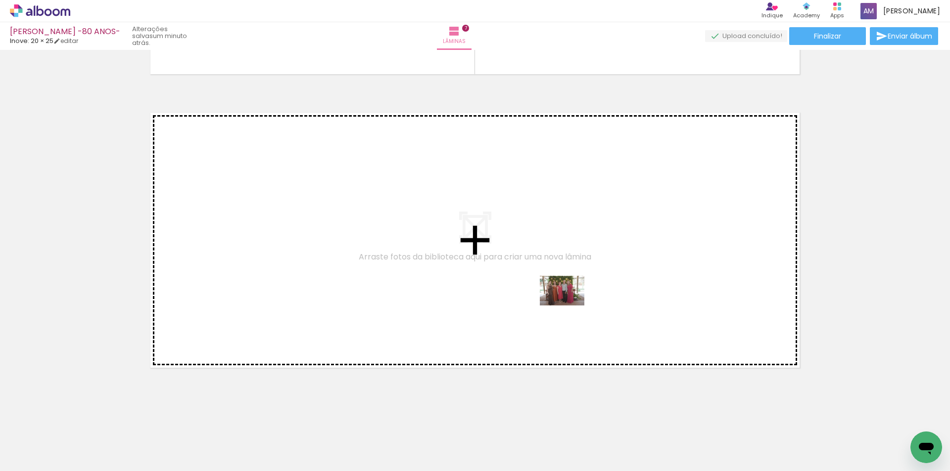
drag, startPoint x: 875, startPoint y: 449, endPoint x: 610, endPoint y: 399, distance: 270.2
click at [569, 305] on quentale-workspace at bounding box center [475, 235] width 950 height 471
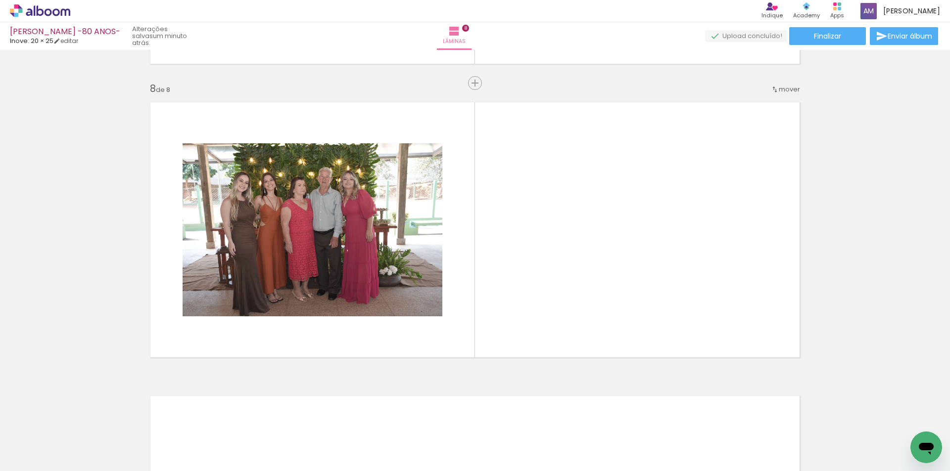
scroll to position [2040, 0]
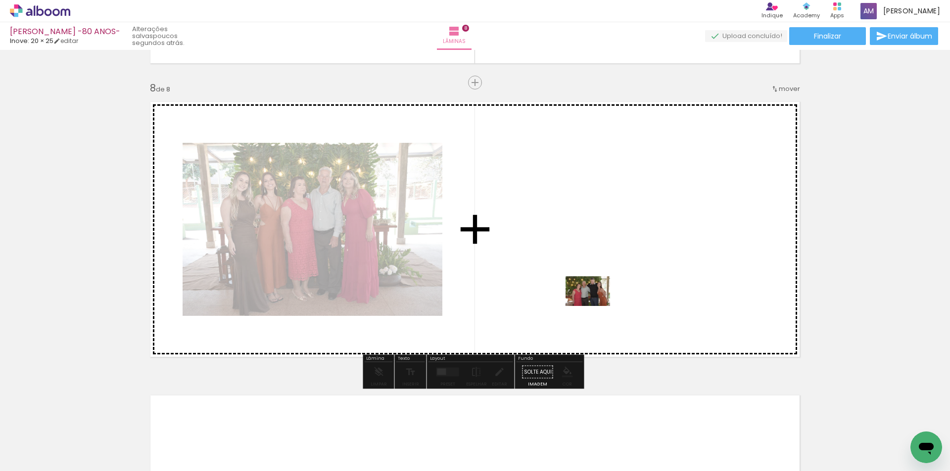
drag, startPoint x: 640, startPoint y: 450, endPoint x: 595, endPoint y: 306, distance: 150.8
click at [595, 306] on quentale-workspace at bounding box center [475, 235] width 950 height 471
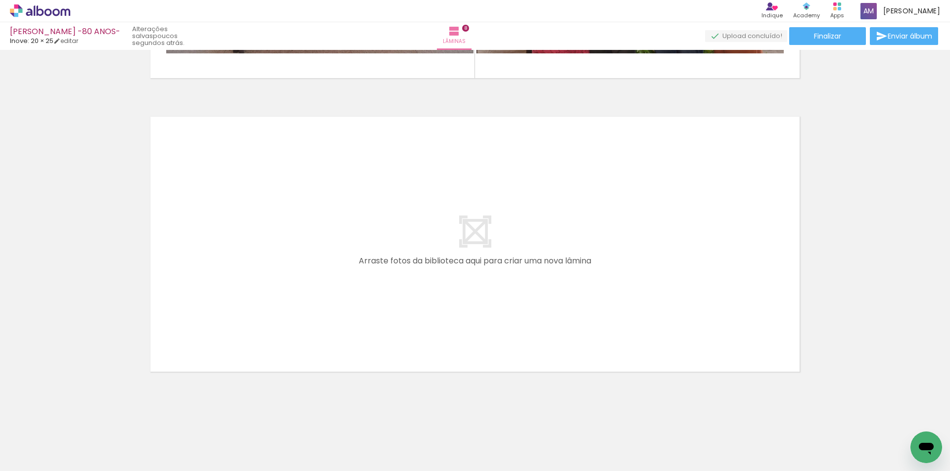
scroll to position [2323, 0]
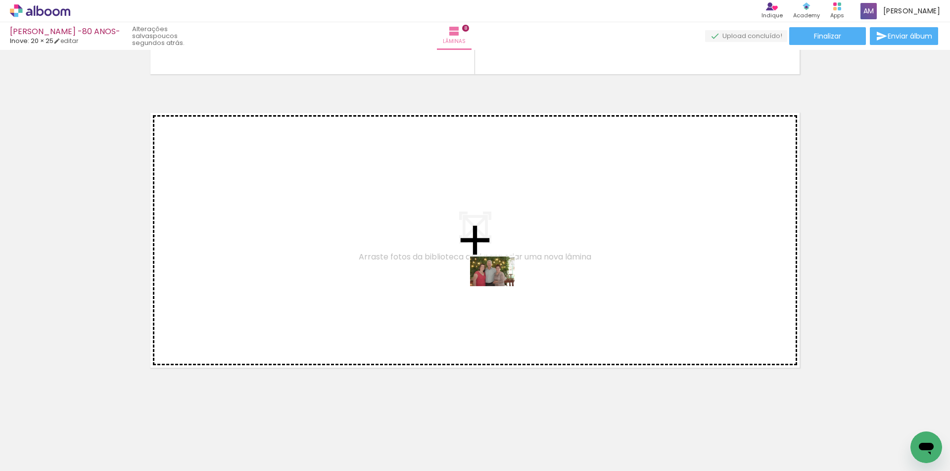
drag, startPoint x: 686, startPoint y: 442, endPoint x: 499, endPoint y: 286, distance: 243.8
click at [499, 286] on quentale-workspace at bounding box center [475, 235] width 950 height 471
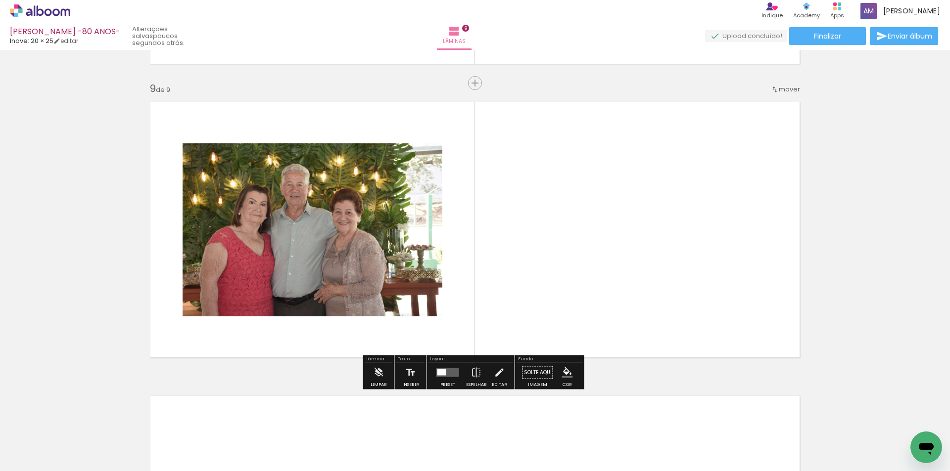
scroll to position [2334, 0]
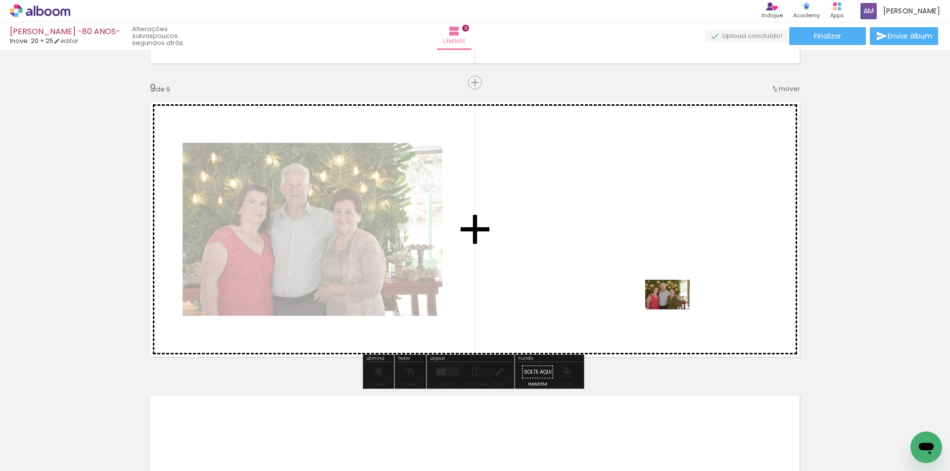
drag, startPoint x: 813, startPoint y: 448, endPoint x: 680, endPoint y: 371, distance: 154.2
click at [677, 310] on quentale-workspace at bounding box center [475, 235] width 950 height 471
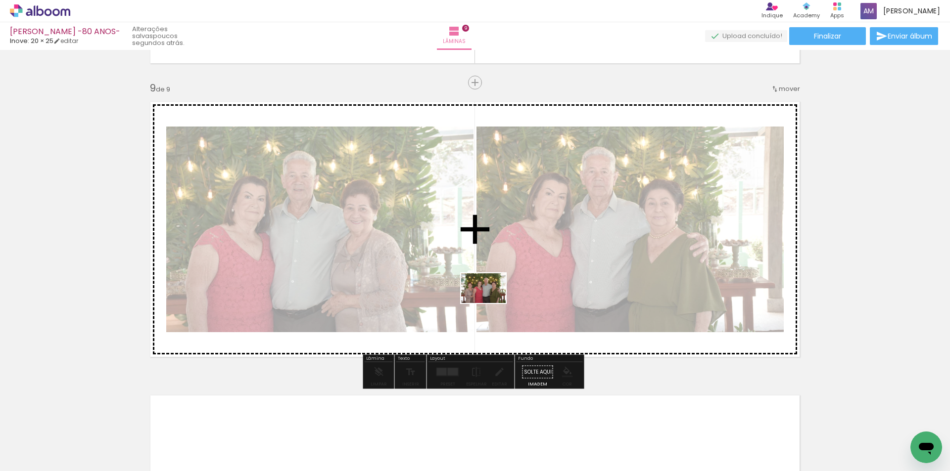
drag, startPoint x: 759, startPoint y: 445, endPoint x: 491, endPoint y: 303, distance: 303.7
click at [491, 303] on quentale-workspace at bounding box center [475, 235] width 950 height 471
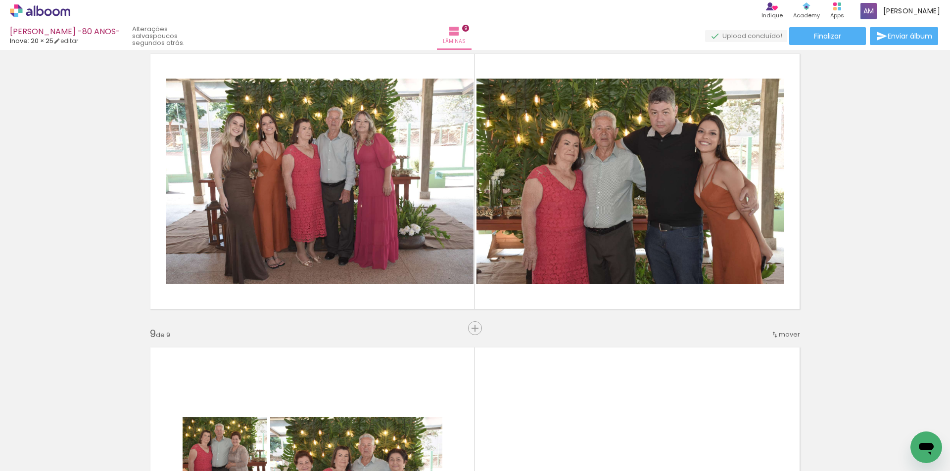
scroll to position [2062, 0]
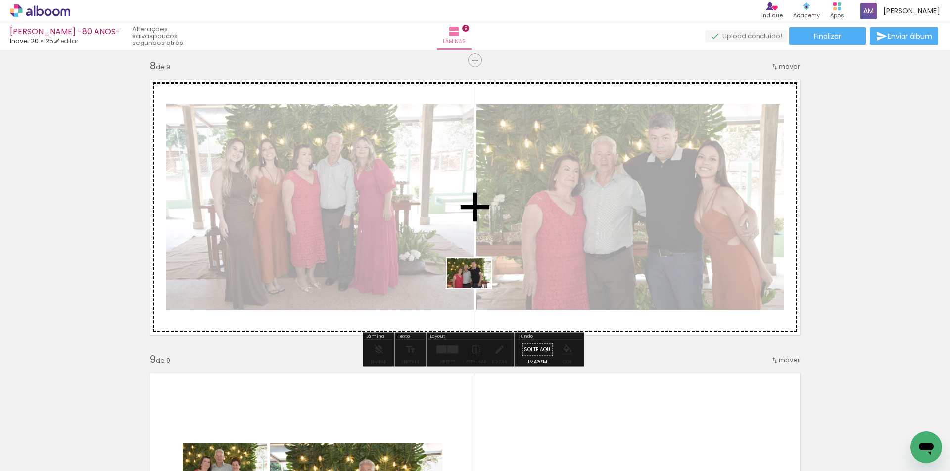
drag, startPoint x: 578, startPoint y: 446, endPoint x: 476, endPoint y: 288, distance: 187.1
click at [476, 288] on quentale-workspace at bounding box center [475, 235] width 950 height 471
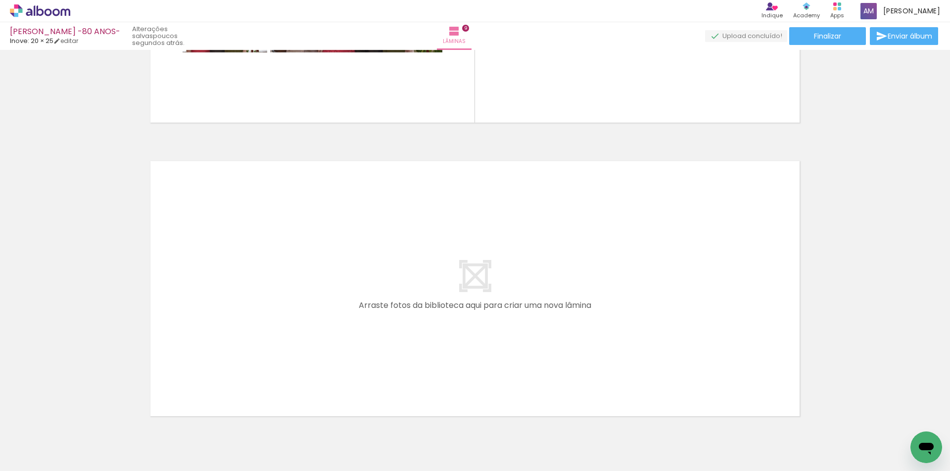
scroll to position [2617, 0]
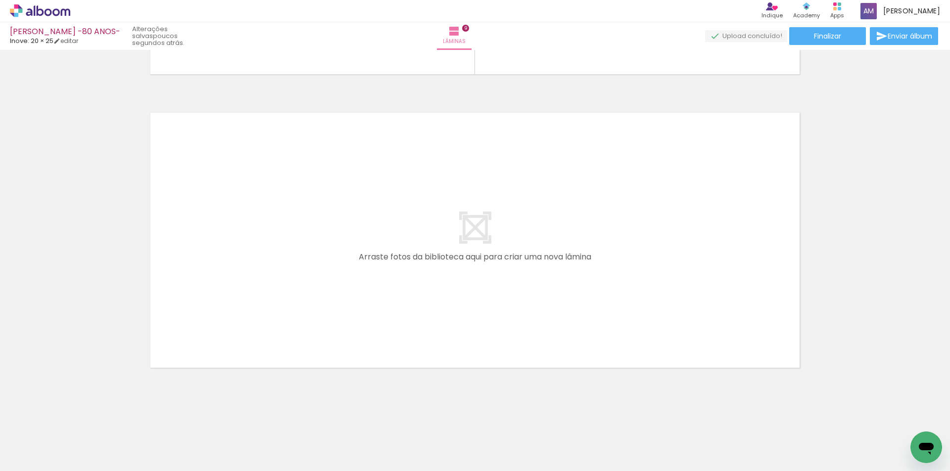
drag, startPoint x: 949, startPoint y: 365, endPoint x: 24, endPoint y: 11, distance: 989.8
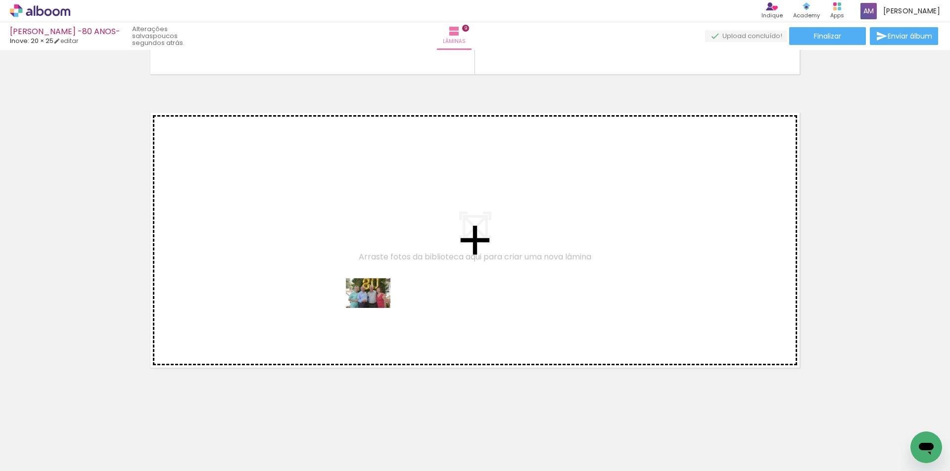
drag, startPoint x: 435, startPoint y: 446, endPoint x: 375, endPoint y: 308, distance: 149.7
click at [375, 308] on quentale-workspace at bounding box center [475, 235] width 950 height 471
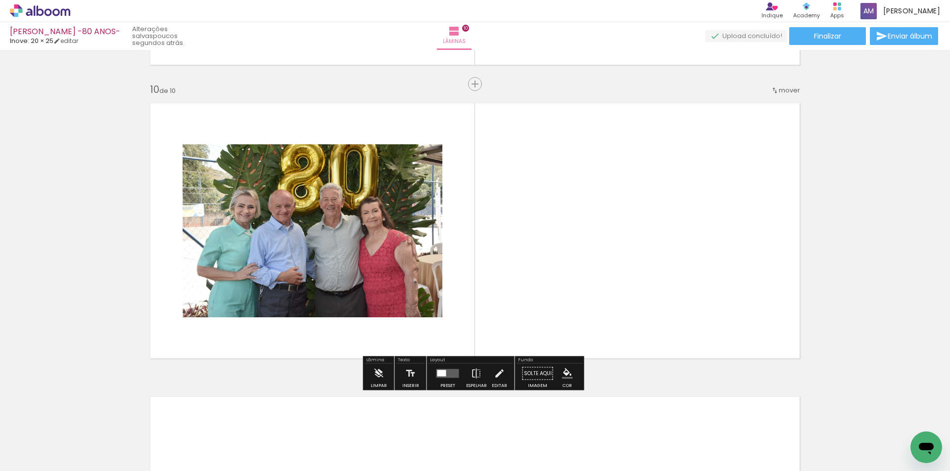
scroll to position [2628, 0]
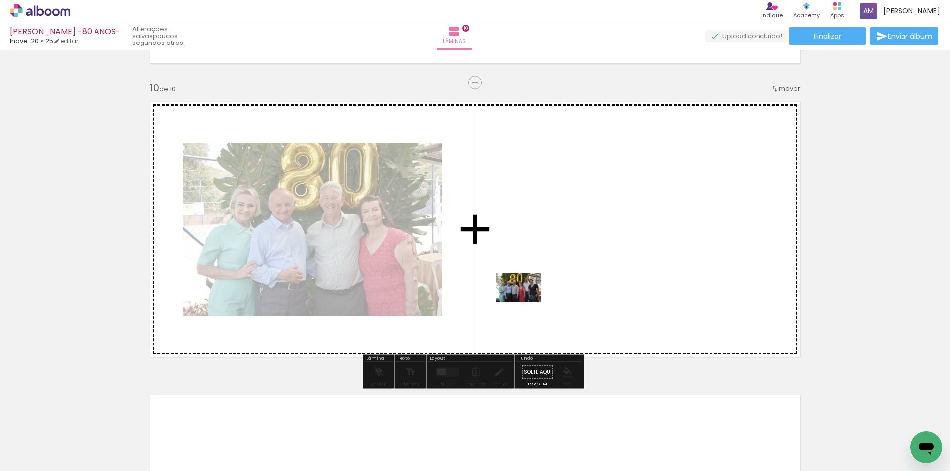
drag, startPoint x: 487, startPoint y: 448, endPoint x: 526, endPoint y: 303, distance: 149.9
click at [526, 303] on quentale-workspace at bounding box center [475, 235] width 950 height 471
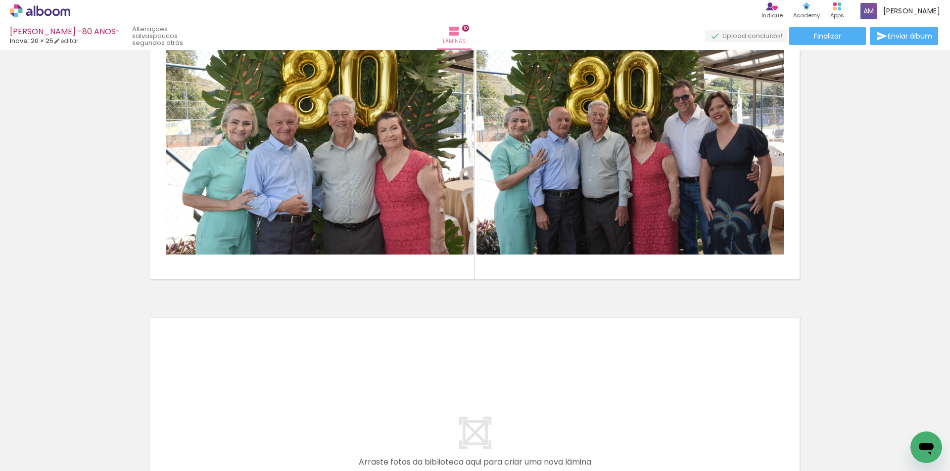
scroll to position [2738, 0]
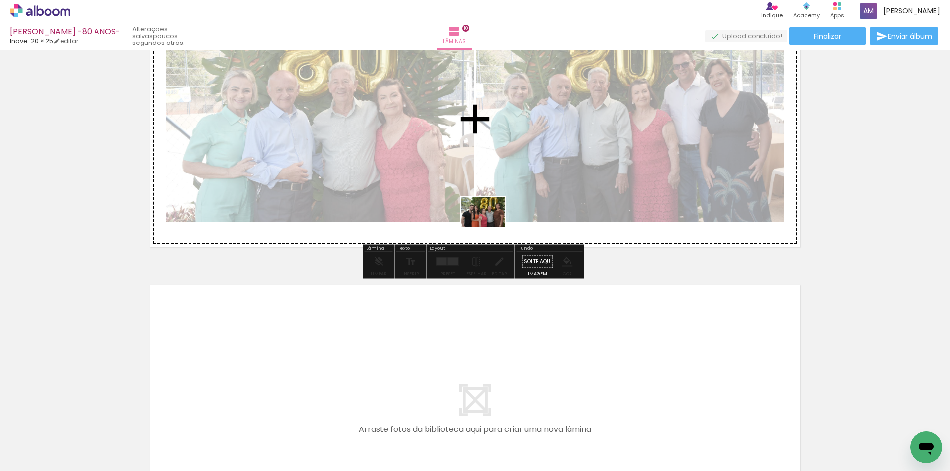
drag, startPoint x: 606, startPoint y: 444, endPoint x: 490, endPoint y: 227, distance: 246.3
click at [490, 227] on quentale-workspace at bounding box center [475, 235] width 950 height 471
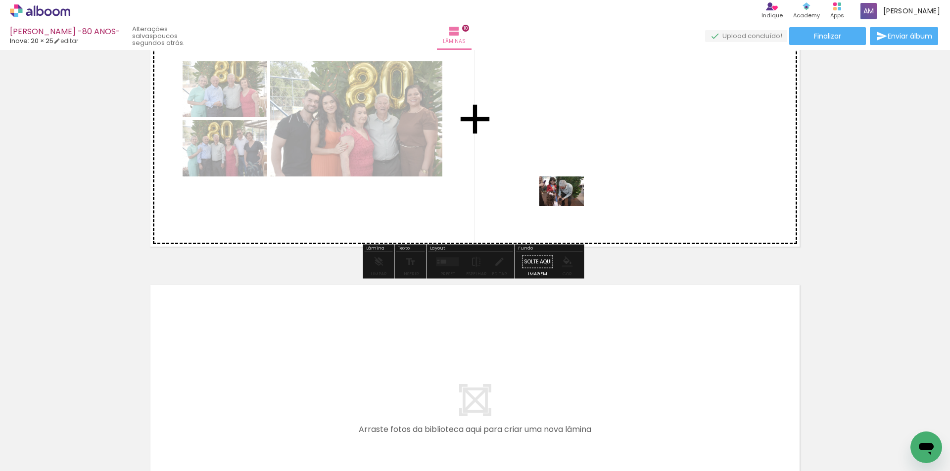
drag, startPoint x: 664, startPoint y: 442, endPoint x: 569, endPoint y: 206, distance: 253.8
click at [569, 206] on quentale-workspace at bounding box center [475, 235] width 950 height 471
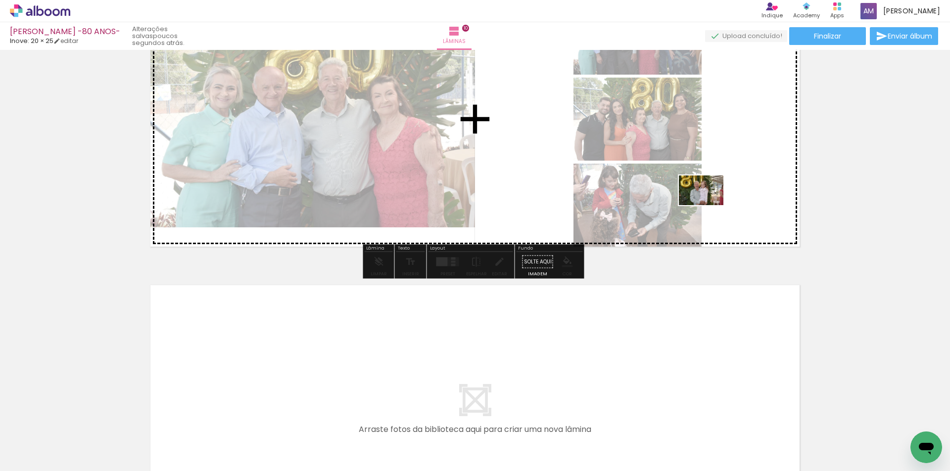
drag, startPoint x: 706, startPoint y: 438, endPoint x: 726, endPoint y: 289, distance: 150.2
click at [708, 209] on quentale-workspace at bounding box center [475, 235] width 950 height 471
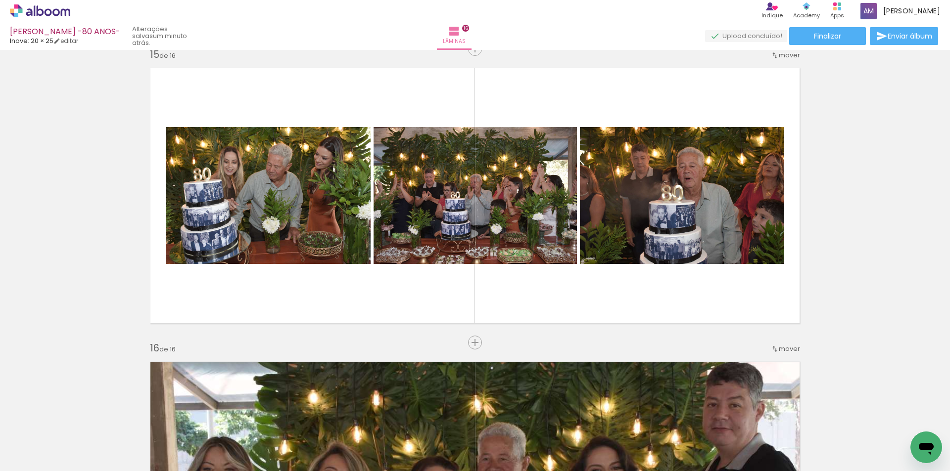
scroll to position [4005, 0]
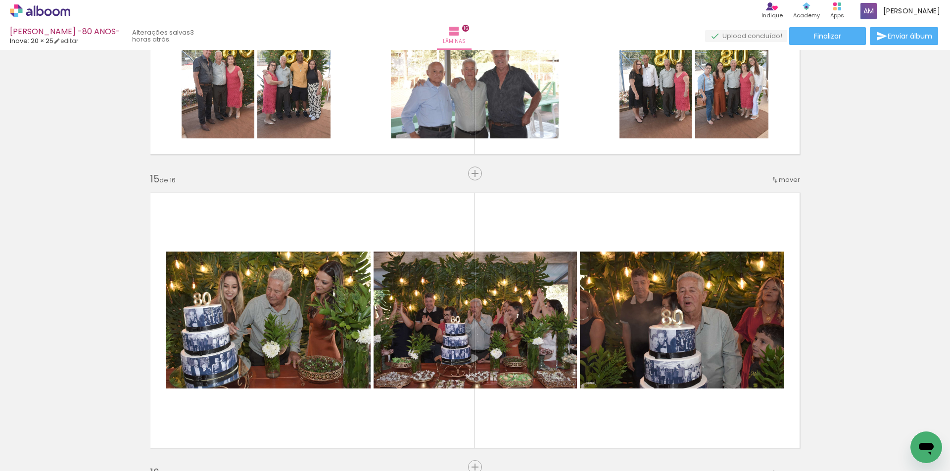
scroll to position [0, 44]
